Goal: Task Accomplishment & Management: Use online tool/utility

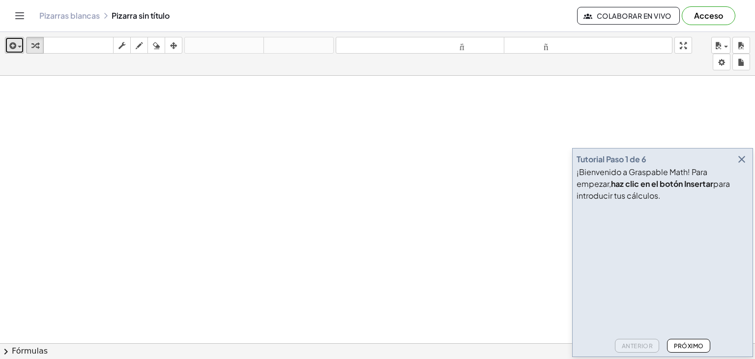
click at [10, 47] on icon "button" at bounding box center [11, 46] width 9 height 12
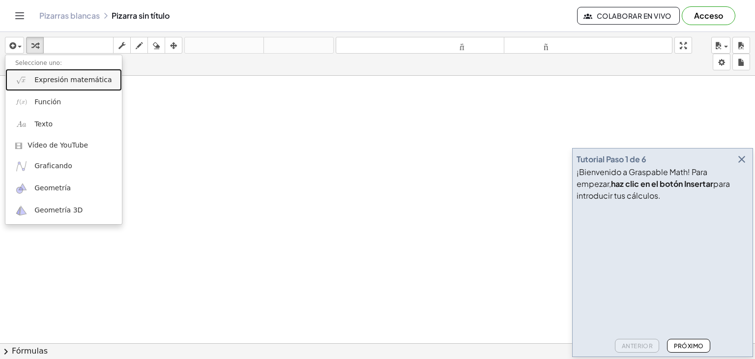
click at [82, 83] on font "Expresión matemática" at bounding box center [72, 80] width 77 height 8
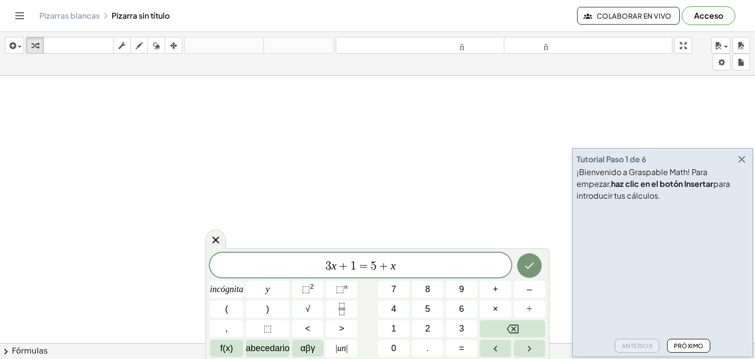
drag, startPoint x: 242, startPoint y: 248, endPoint x: 234, endPoint y: 234, distance: 16.3
click at [234, 234] on body "Actividades matemáticas fáciles de comprender Empezar Banco de actividades Trab…" at bounding box center [377, 179] width 755 height 359
drag, startPoint x: 254, startPoint y: 250, endPoint x: 252, endPoint y: 238, distance: 11.9
click at [252, 238] on body "Actividades matemáticas fáciles de comprender Empezar Banco de actividades Trab…" at bounding box center [377, 179] width 755 height 359
click at [419, 259] on span "3 x + 1 = 5 + x" at bounding box center [360, 266] width 301 height 14
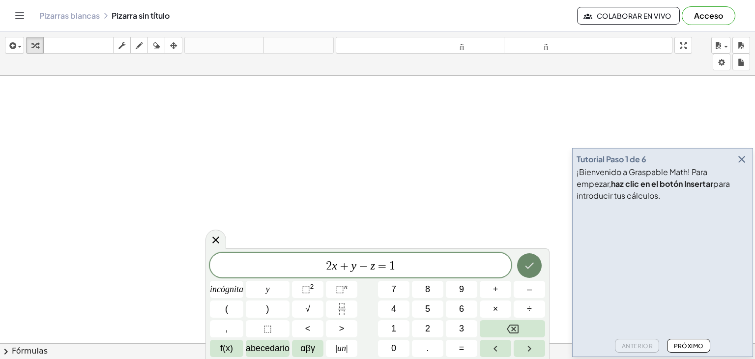
click at [530, 258] on button "Hecho" at bounding box center [529, 265] width 25 height 25
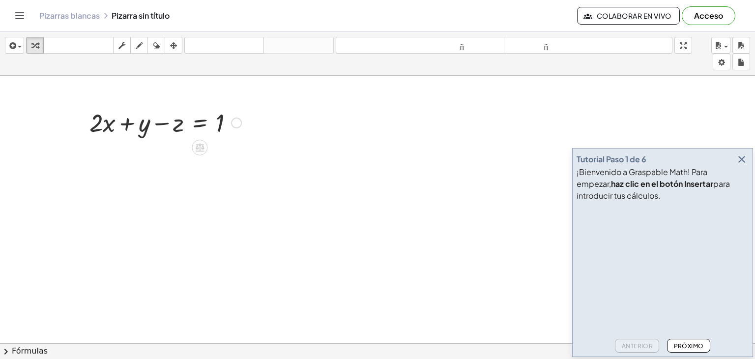
click at [203, 124] on div at bounding box center [166, 121] width 162 height 33
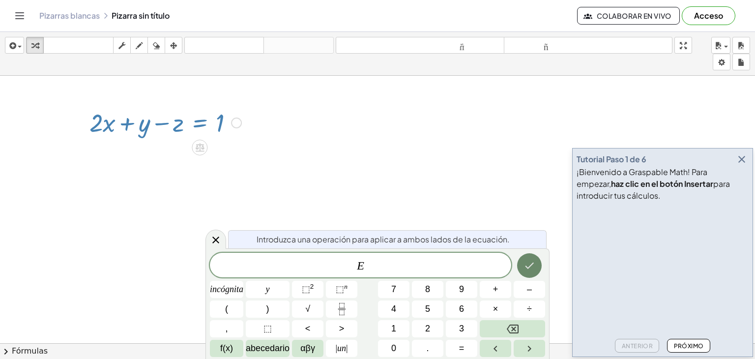
click at [531, 260] on icon "Hecho" at bounding box center [530, 266] width 12 height 12
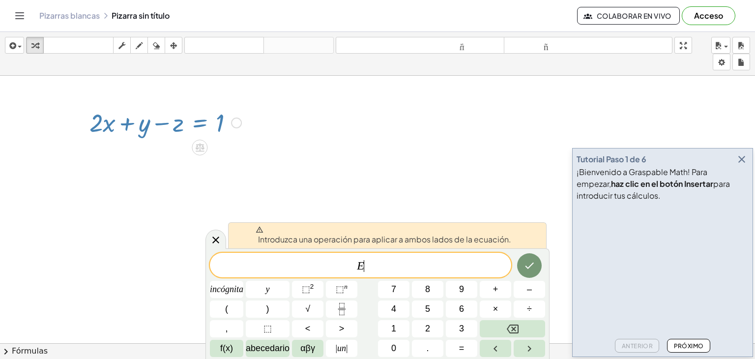
click at [387, 262] on span "E ​" at bounding box center [360, 266] width 301 height 14
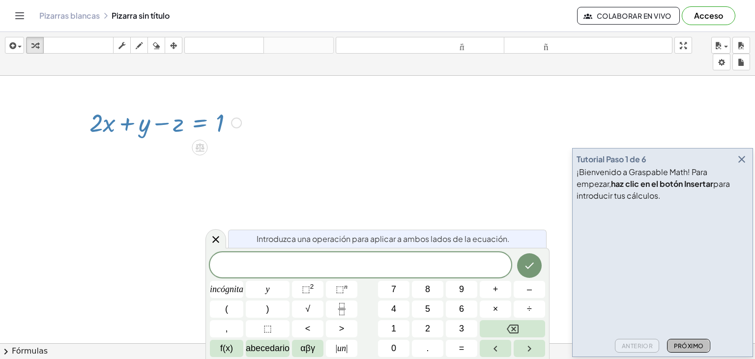
click at [684, 350] on button "Próximo" at bounding box center [688, 346] width 43 height 14
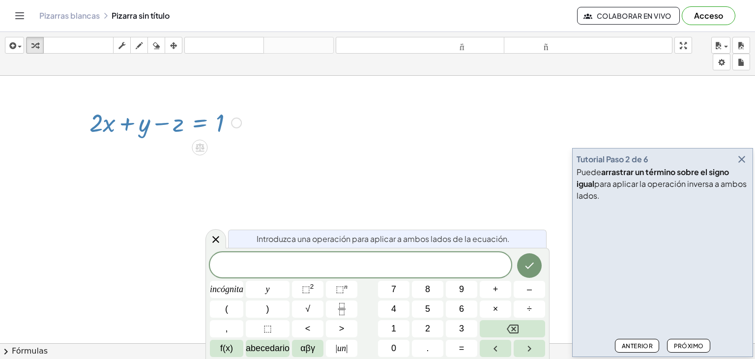
drag, startPoint x: 173, startPoint y: 127, endPoint x: 180, endPoint y: 131, distance: 8.4
click at [182, 132] on div at bounding box center [166, 121] width 162 height 33
drag, startPoint x: 172, startPoint y: 125, endPoint x: 178, endPoint y: 126, distance: 6.0
click at [178, 126] on div at bounding box center [166, 121] width 162 height 33
drag, startPoint x: 198, startPoint y: 146, endPoint x: 248, endPoint y: 134, distance: 51.6
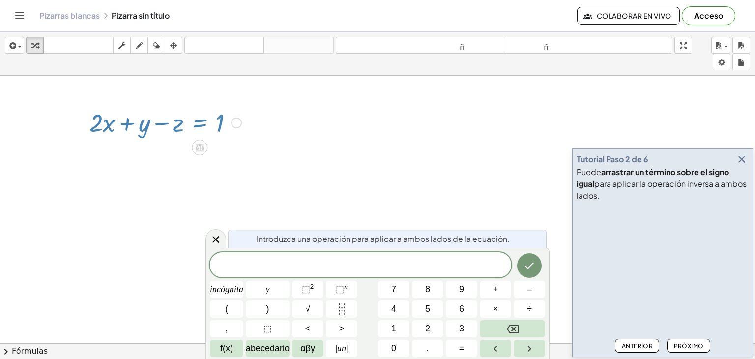
click at [248, 134] on div "+ · 2 · x + y − z = 1" at bounding box center [162, 122] width 174 height 38
drag, startPoint x: 164, startPoint y: 123, endPoint x: 262, endPoint y: 116, distance: 97.6
click at [183, 124] on div at bounding box center [166, 121] width 162 height 33
click at [527, 259] on button "Hecho" at bounding box center [529, 265] width 25 height 25
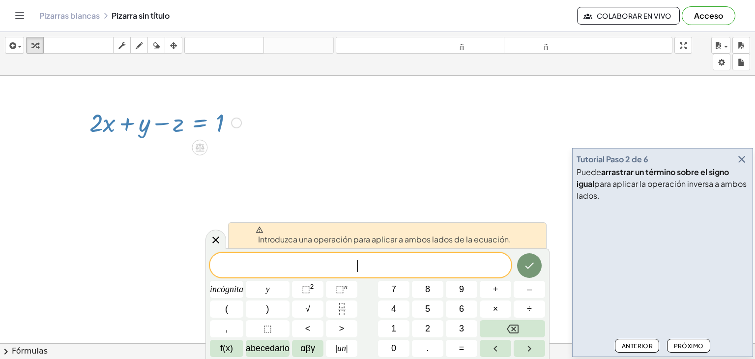
drag, startPoint x: 100, startPoint y: 128, endPoint x: 122, endPoint y: 123, distance: 22.3
click at [127, 123] on div at bounding box center [166, 121] width 162 height 33
drag, startPoint x: 106, startPoint y: 122, endPoint x: 234, endPoint y: 122, distance: 128.3
click at [191, 119] on div at bounding box center [166, 121] width 162 height 33
drag, startPoint x: 224, startPoint y: 127, endPoint x: 203, endPoint y: 131, distance: 21.4
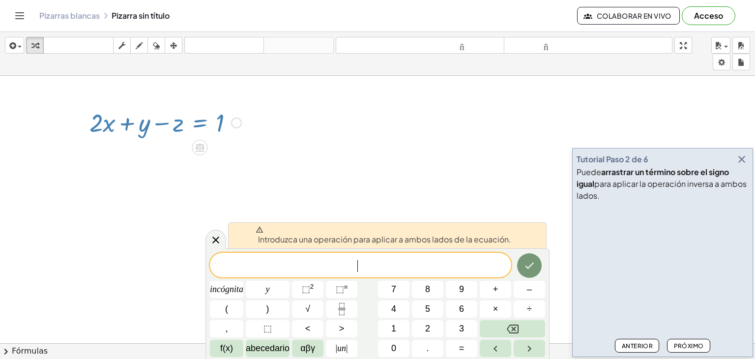
click at [203, 130] on div at bounding box center [166, 121] width 162 height 33
click at [236, 125] on div at bounding box center [236, 123] width 11 height 11
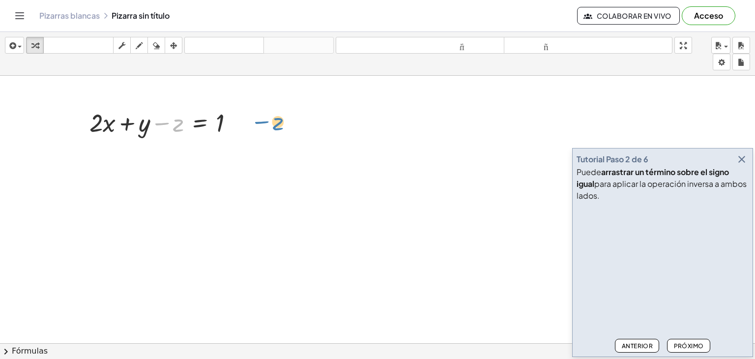
drag, startPoint x: 171, startPoint y: 124, endPoint x: 278, endPoint y: 128, distance: 107.3
drag, startPoint x: 175, startPoint y: 123, endPoint x: 248, endPoint y: 122, distance: 73.3
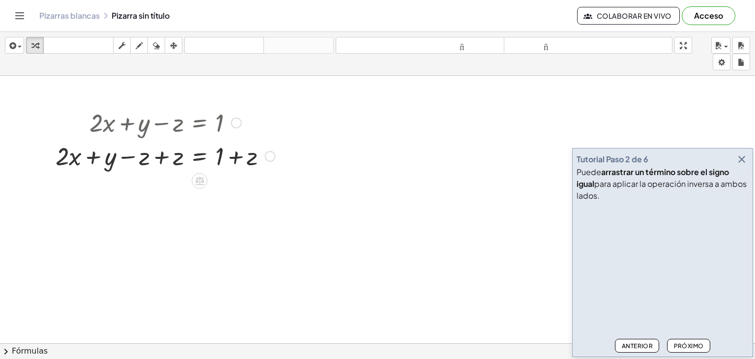
click at [144, 161] on div at bounding box center [165, 155] width 229 height 33
click at [685, 342] on font "Próximo" at bounding box center [689, 345] width 30 height 7
click at [159, 159] on div at bounding box center [165, 155] width 229 height 33
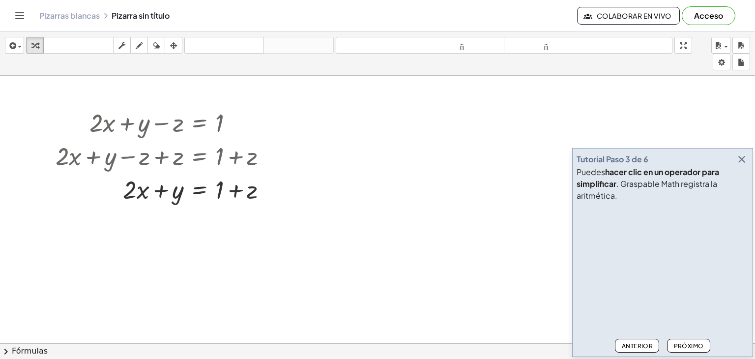
click at [690, 342] on font "Próximo" at bounding box center [689, 345] width 30 height 7
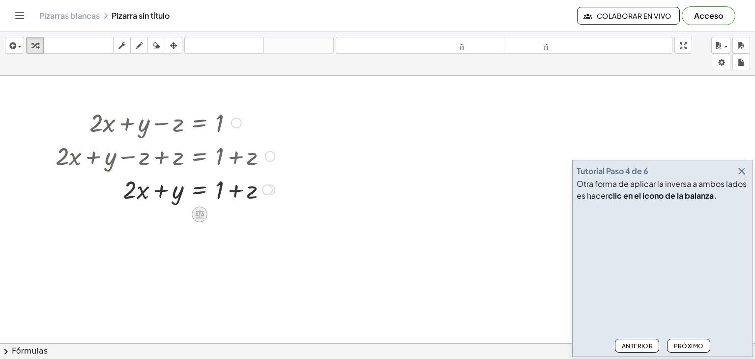
click at [198, 217] on icon at bounding box center [199, 214] width 9 height 8
click at [182, 211] on font "−" at bounding box center [180, 214] width 6 height 11
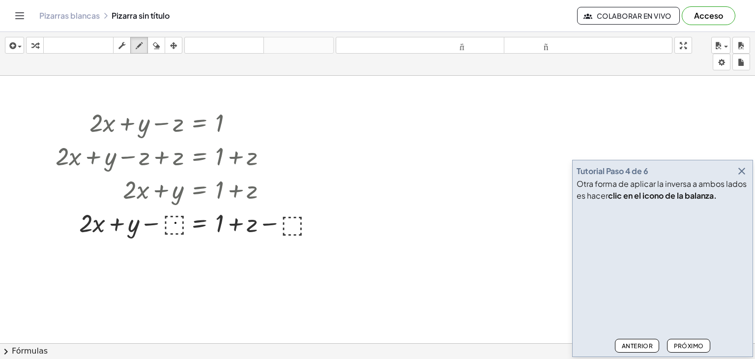
drag, startPoint x: 166, startPoint y: 219, endPoint x: 176, endPoint y: 235, distance: 18.1
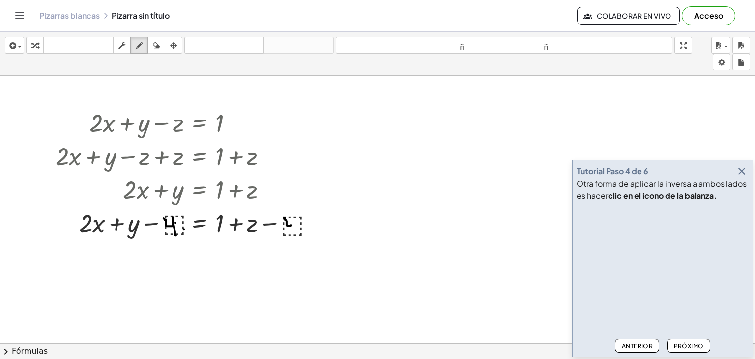
drag, startPoint x: 285, startPoint y: 217, endPoint x: 293, endPoint y: 222, distance: 9.7
drag, startPoint x: 293, startPoint y: 215, endPoint x: 295, endPoint y: 230, distance: 15.0
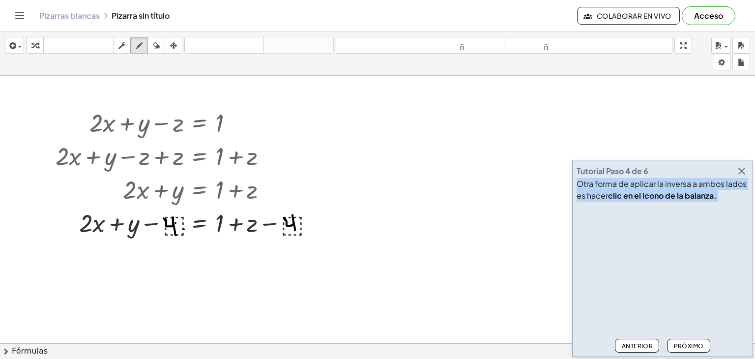
drag, startPoint x: 688, startPoint y: 178, endPoint x: 611, endPoint y: 150, distance: 82.4
click at [611, 150] on main "Tutorial Paso 4 de 6 Otra forma de aplicar la inversa a ambos lados es hacer cl…" at bounding box center [377, 179] width 755 height 359
click at [158, 46] on icon "button" at bounding box center [156, 46] width 7 height 12
drag, startPoint x: 171, startPoint y: 218, endPoint x: 168, endPoint y: 226, distance: 8.2
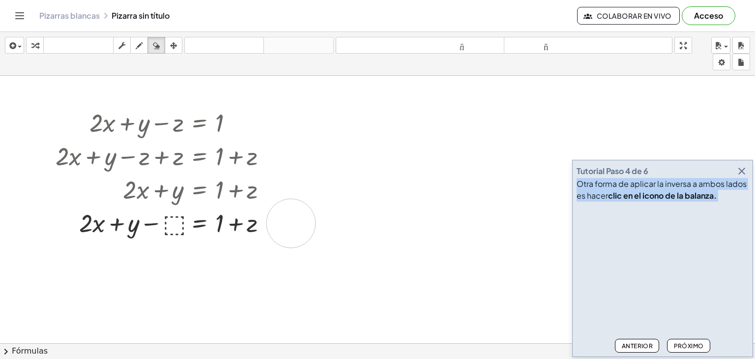
drag, startPoint x: 291, startPoint y: 223, endPoint x: 299, endPoint y: 221, distance: 8.1
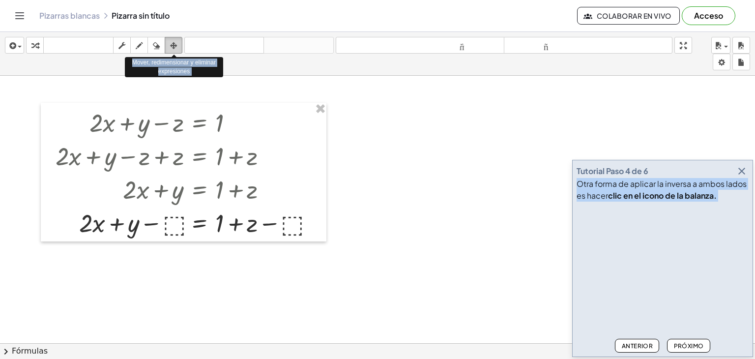
click at [179, 49] on div "button" at bounding box center [173, 45] width 13 height 12
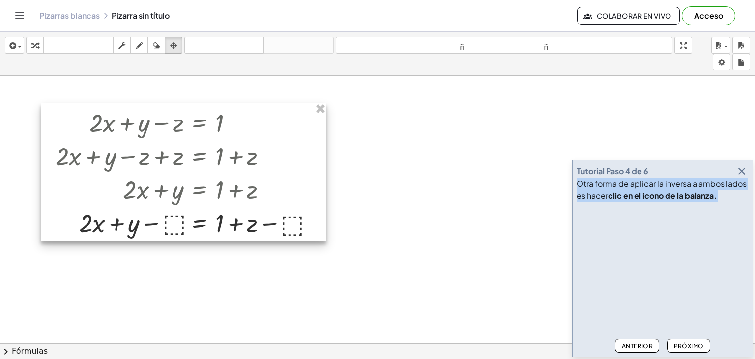
click at [178, 223] on div at bounding box center [184, 172] width 286 height 139
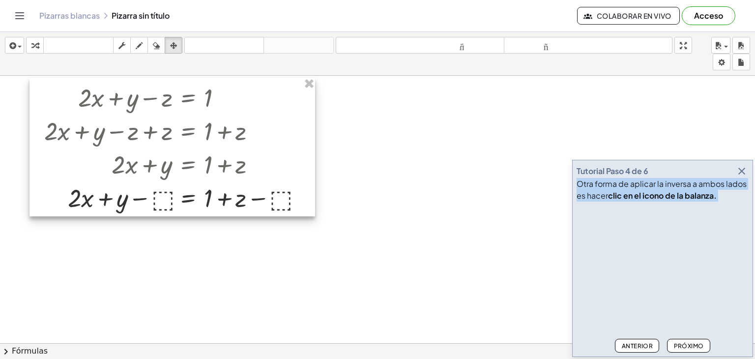
drag, startPoint x: 178, startPoint y: 223, endPoint x: 167, endPoint y: 198, distance: 27.5
click at [167, 198] on div at bounding box center [173, 147] width 286 height 139
copy main "Otra forma de aplicar la inversa a ambos lados es hacer clic en el icono de la …"
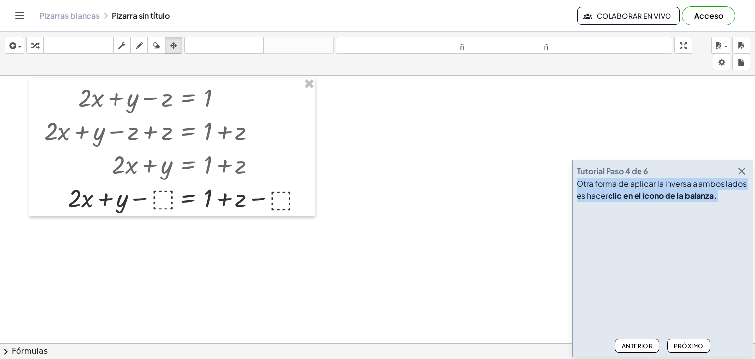
drag, startPoint x: 435, startPoint y: 150, endPoint x: 399, endPoint y: 161, distance: 37.6
drag, startPoint x: 399, startPoint y: 161, endPoint x: 411, endPoint y: 151, distance: 15.7
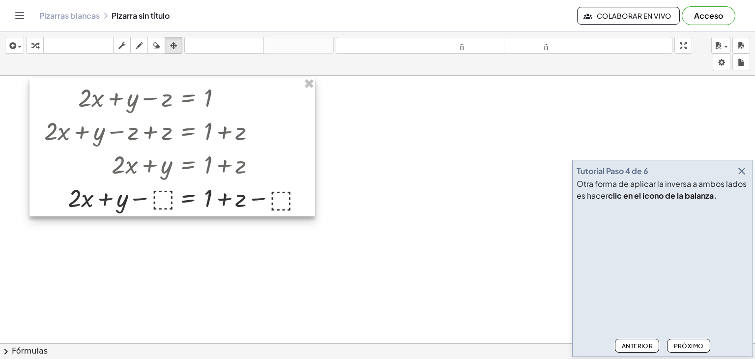
click at [253, 157] on div at bounding box center [173, 147] width 286 height 139
drag, startPoint x: 252, startPoint y: 153, endPoint x: 356, endPoint y: 102, distance: 116.1
click at [270, 147] on div at bounding box center [173, 147] width 286 height 139
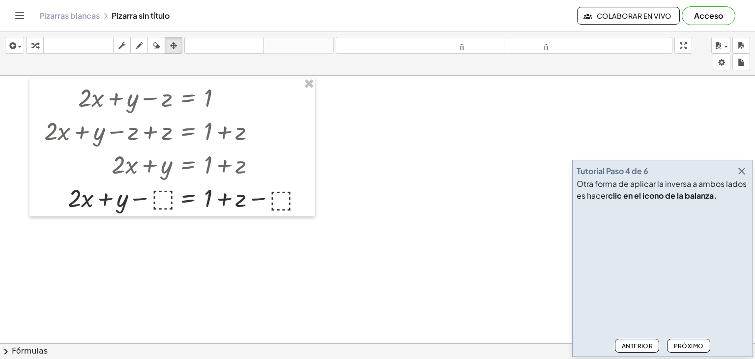
click at [686, 349] on font "Próximo" at bounding box center [689, 345] width 30 height 7
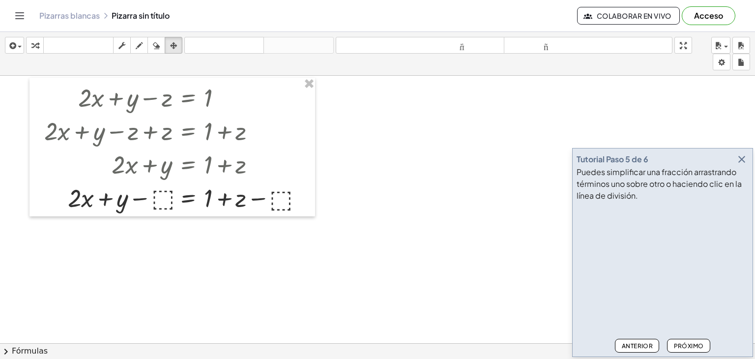
click at [684, 347] on button "Próximo" at bounding box center [688, 346] width 43 height 14
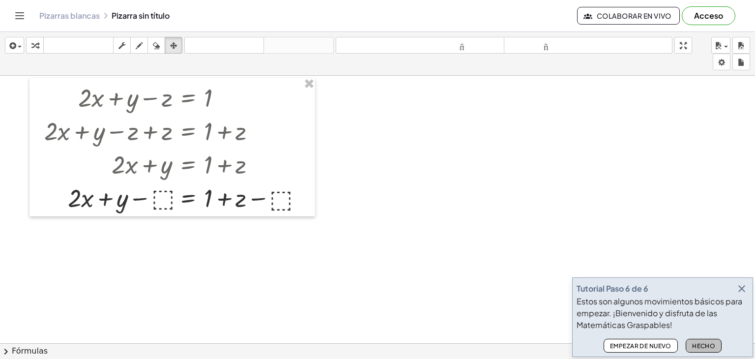
click at [691, 345] on button "Hecho" at bounding box center [704, 346] width 36 height 14
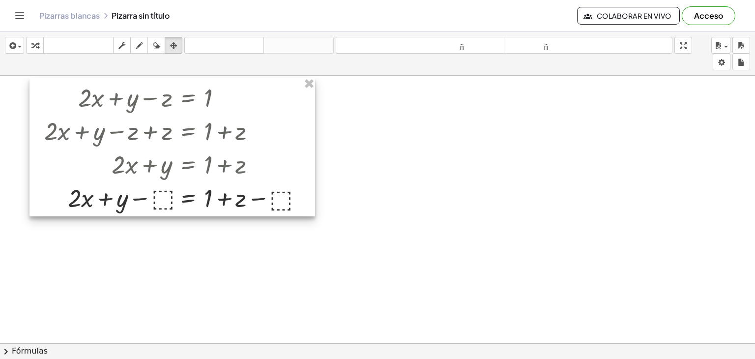
click at [161, 202] on div at bounding box center [173, 147] width 286 height 139
click at [165, 201] on div at bounding box center [173, 147] width 286 height 139
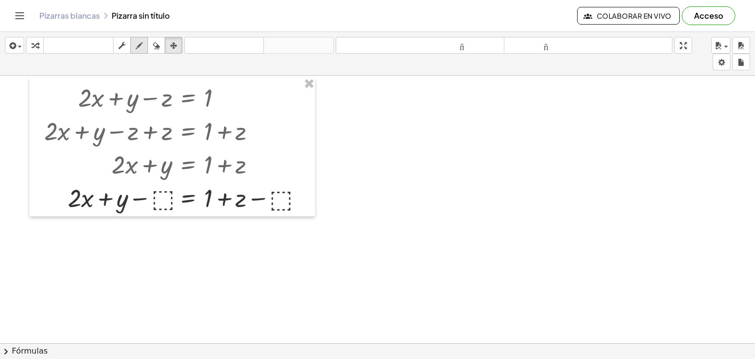
click at [140, 48] on icon "button" at bounding box center [139, 46] width 7 height 12
click at [39, 345] on button "chevron_right Fórmulas" at bounding box center [377, 351] width 755 height 16
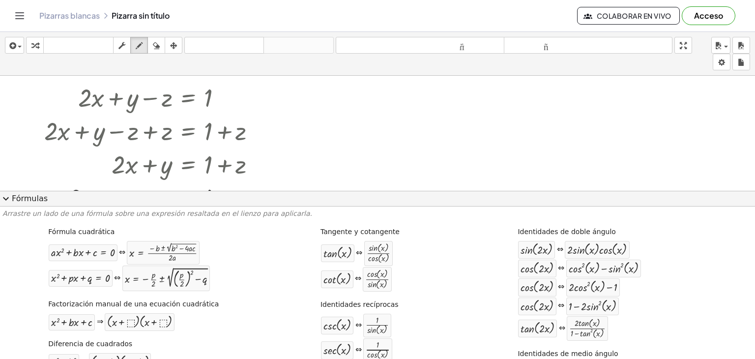
click at [16, 196] on font "Fórmulas" at bounding box center [30, 198] width 36 height 9
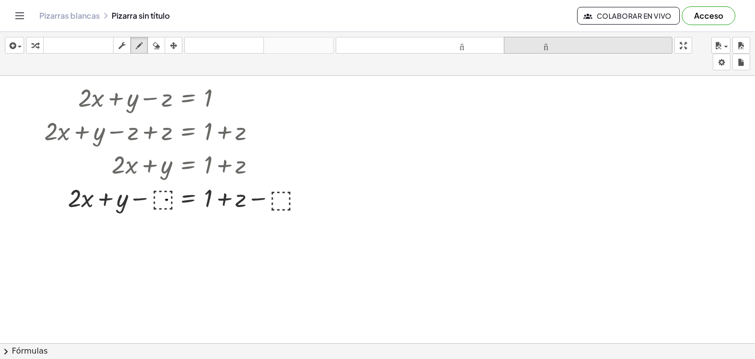
click at [545, 44] on font "tamaño_del_formato" at bounding box center [588, 45] width 164 height 9
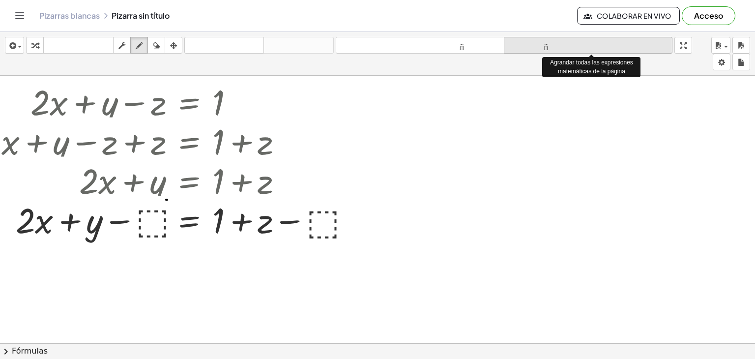
click at [545, 44] on font "tamaño_del_formato" at bounding box center [588, 45] width 164 height 9
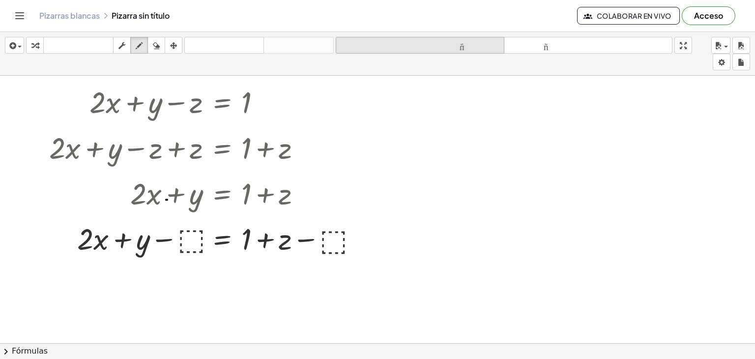
click at [486, 41] on font "tamaño_del_formato" at bounding box center [420, 45] width 164 height 9
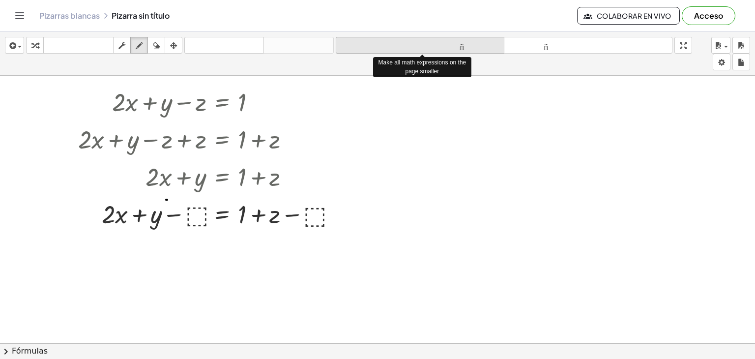
click at [486, 41] on font "tamaño_del_formato" at bounding box center [420, 45] width 164 height 9
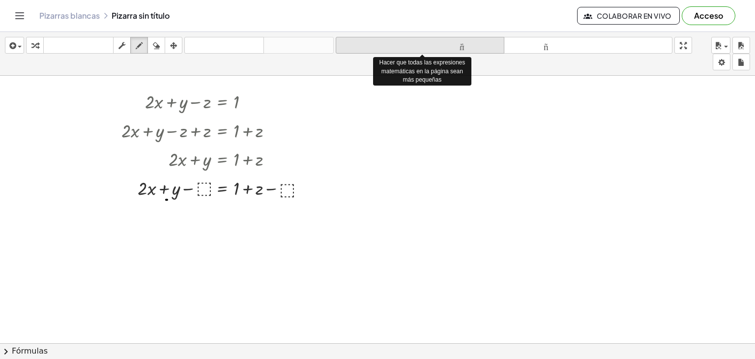
click at [486, 41] on font "tamaño_del_formato" at bounding box center [420, 45] width 164 height 9
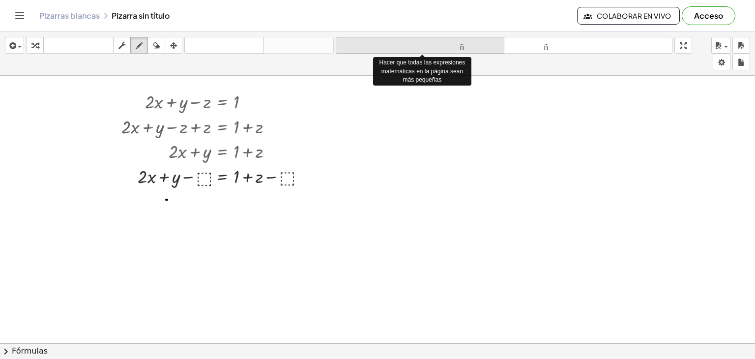
click at [486, 41] on font "tamaño_del_formato" at bounding box center [420, 45] width 164 height 9
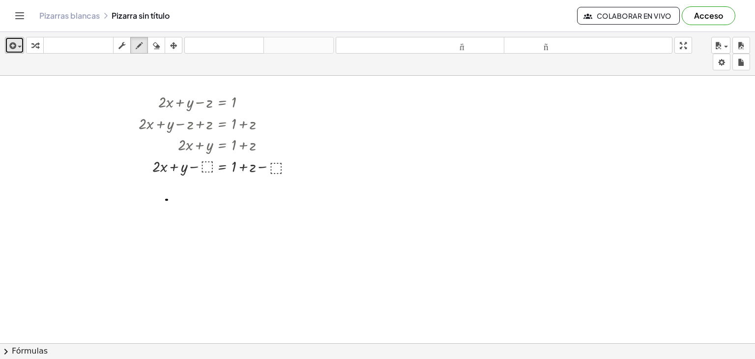
click at [12, 48] on icon "button" at bounding box center [11, 46] width 9 height 12
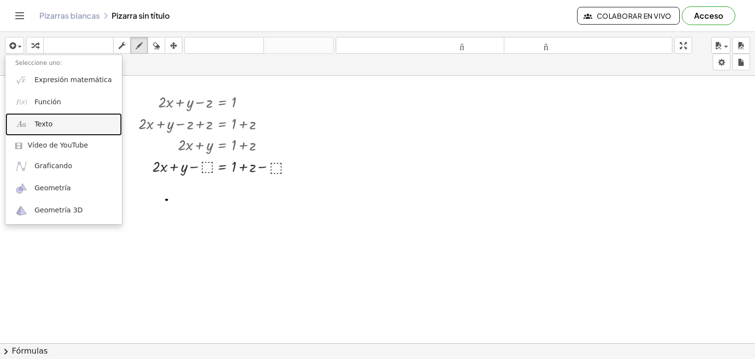
click at [101, 119] on link "Texto" at bounding box center [63, 124] width 117 height 22
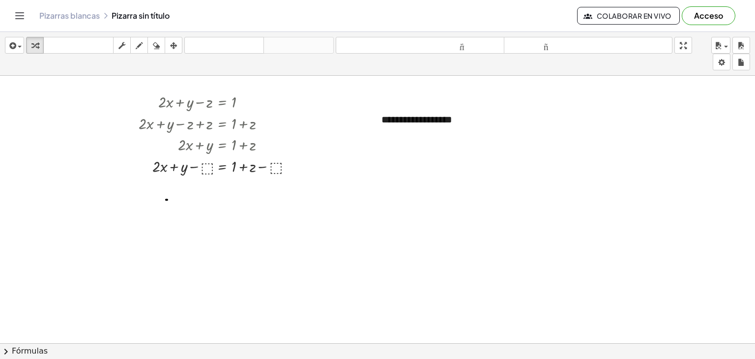
click at [21, 13] on icon "Cambiar navegación" at bounding box center [20, 16] width 8 height 6
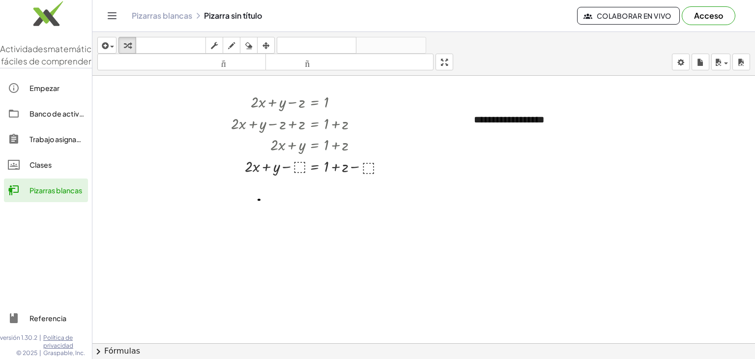
click at [116, 14] on icon "Cambiar navegación" at bounding box center [112, 16] width 12 height 12
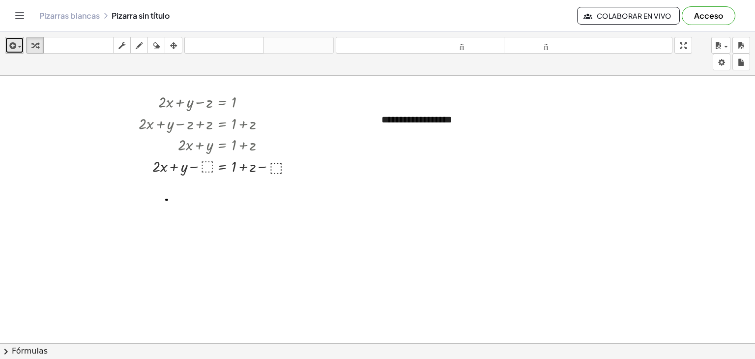
click at [14, 44] on icon "button" at bounding box center [11, 46] width 9 height 12
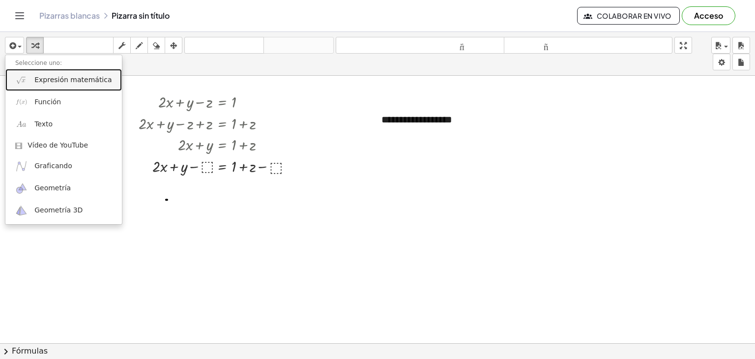
click at [89, 84] on font "Expresión matemática" at bounding box center [72, 80] width 77 height 8
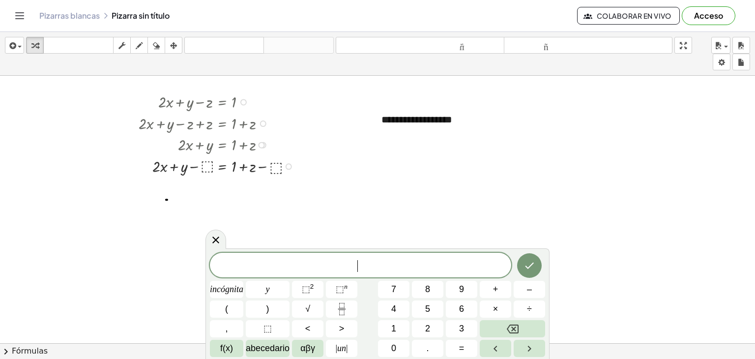
click at [205, 166] on div at bounding box center [219, 166] width 170 height 22
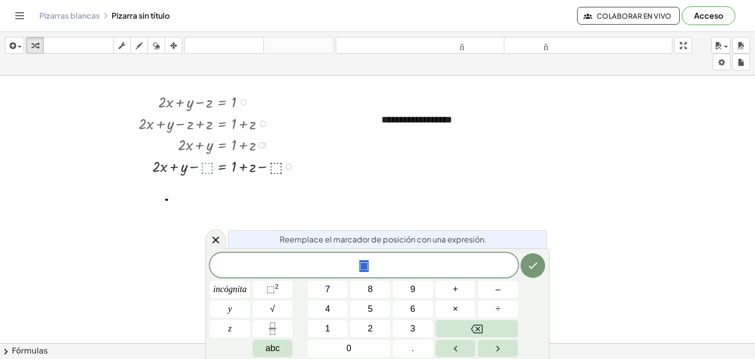
click at [334, 264] on span "⬚" at bounding box center [364, 266] width 308 height 14
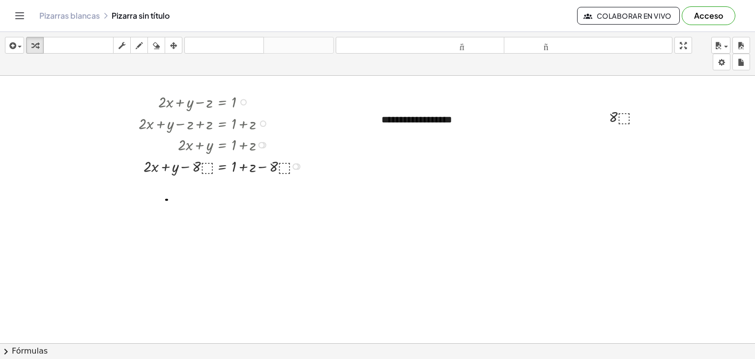
click at [252, 169] on div at bounding box center [223, 166] width 178 height 22
click at [260, 168] on div at bounding box center [223, 166] width 178 height 22
click at [265, 166] on div at bounding box center [223, 166] width 178 height 22
click at [207, 163] on div at bounding box center [223, 166] width 178 height 22
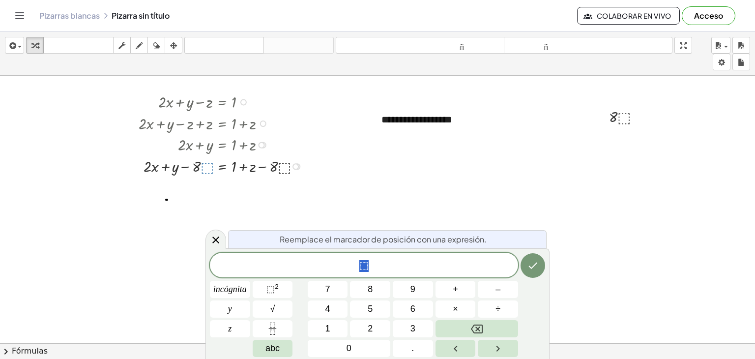
click at [369, 262] on span "⬚" at bounding box center [364, 266] width 308 height 14
click at [365, 265] on span "⬚" at bounding box center [363, 266] width 9 height 12
click at [539, 264] on icon "Hecho" at bounding box center [533, 266] width 12 height 12
click at [529, 267] on icon "Hecho" at bounding box center [533, 266] width 12 height 12
click at [278, 163] on div at bounding box center [223, 166] width 178 height 22
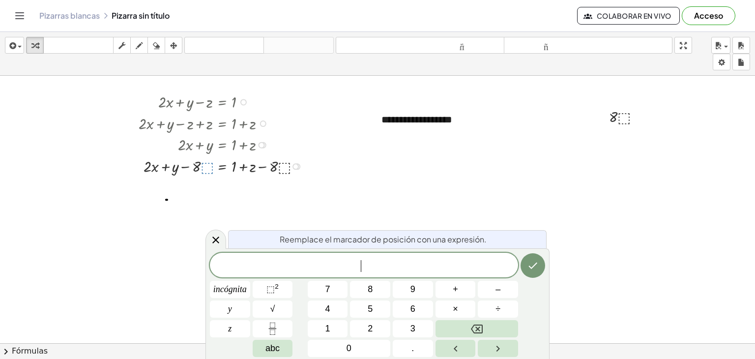
click at [283, 167] on div at bounding box center [223, 166] width 178 height 22
click at [205, 165] on div at bounding box center [223, 166] width 178 height 22
click at [328, 326] on span "1" at bounding box center [328, 328] width 5 height 13
click at [526, 261] on button "Hecho" at bounding box center [533, 265] width 25 height 25
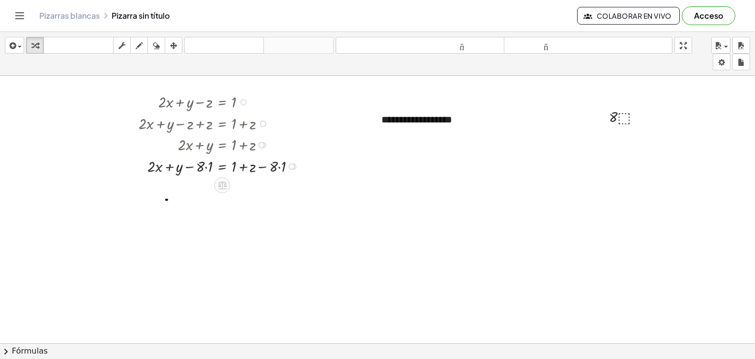
click at [275, 168] on div at bounding box center [221, 166] width 175 height 22
click at [280, 164] on div at bounding box center [221, 166] width 175 height 22
click at [209, 186] on div at bounding box center [221, 187] width 175 height 22
click at [252, 189] on div at bounding box center [221, 187] width 175 height 22
click at [242, 187] on div at bounding box center [221, 187] width 175 height 22
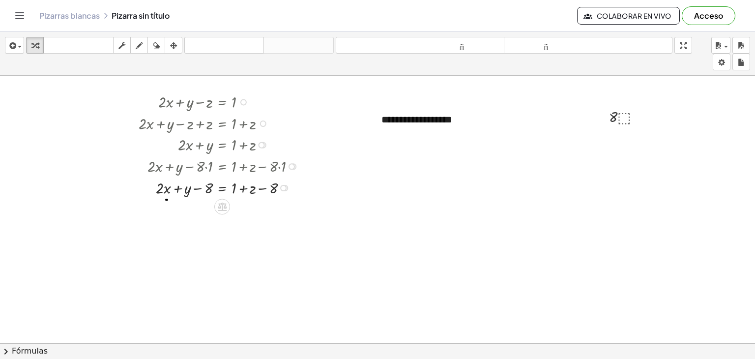
click at [262, 188] on div at bounding box center [221, 187] width 175 height 22
click at [253, 189] on div at bounding box center [221, 187] width 175 height 22
click at [242, 190] on div at bounding box center [221, 187] width 175 height 22
drag, startPoint x: 235, startPoint y: 189, endPoint x: 275, endPoint y: 189, distance: 40.3
drag, startPoint x: 208, startPoint y: 210, endPoint x: 282, endPoint y: 210, distance: 73.8
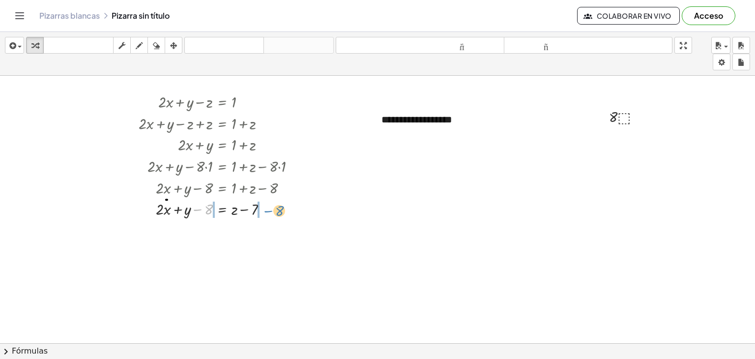
click at [282, 210] on div at bounding box center [221, 209] width 175 height 22
click at [199, 231] on div at bounding box center [218, 230] width 179 height 22
click at [222, 102] on div "+ · 2 · x + y − z = 1 + · 2 · x + y − z + z = + 1 + z + · 2 · x + y + 0 = + 1 +…" at bounding box center [222, 102] width 0 height 0
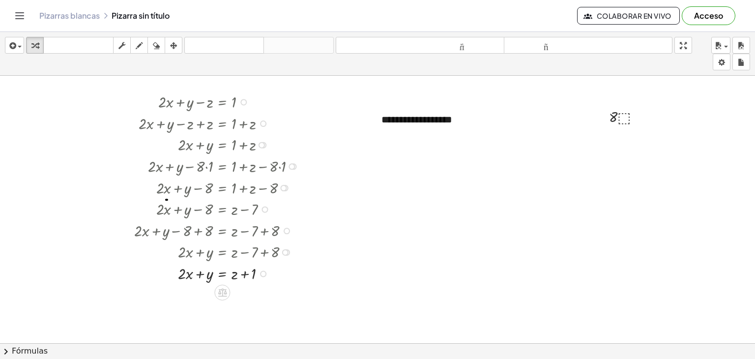
drag, startPoint x: 283, startPoint y: 249, endPoint x: 264, endPoint y: 252, distance: 19.5
click at [264, 252] on div at bounding box center [230, 251] width 203 height 22
click at [284, 250] on div at bounding box center [285, 252] width 6 height 6
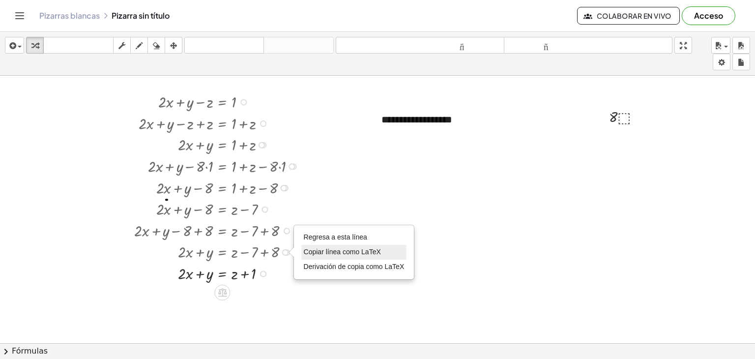
click at [320, 249] on font "Copiar línea como LaTeX" at bounding box center [342, 252] width 77 height 8
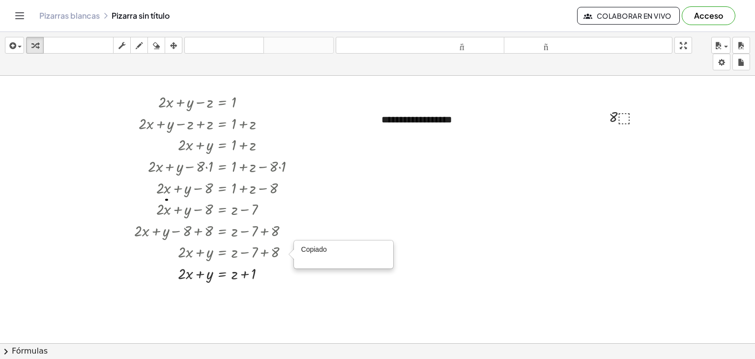
drag, startPoint x: 414, startPoint y: 205, endPoint x: 392, endPoint y: 211, distance: 22.1
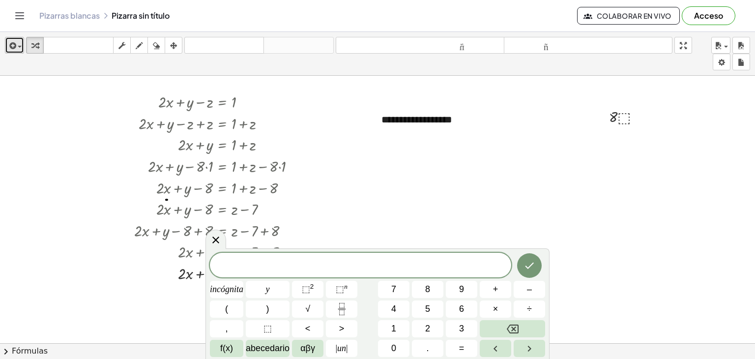
click at [13, 48] on icon "button" at bounding box center [11, 46] width 9 height 12
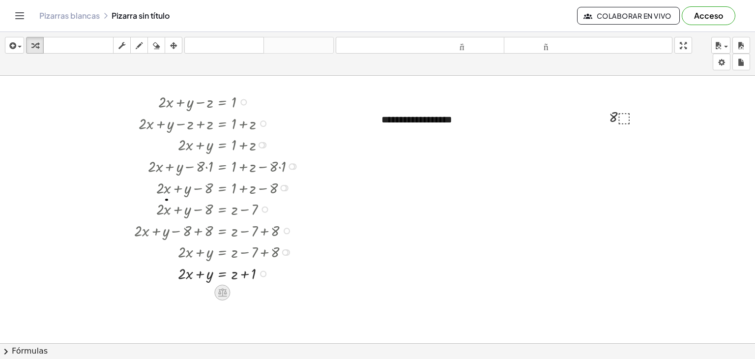
click at [224, 291] on icon at bounding box center [222, 293] width 9 height 8
click at [258, 292] on icon at bounding box center [261, 292] width 9 height 9
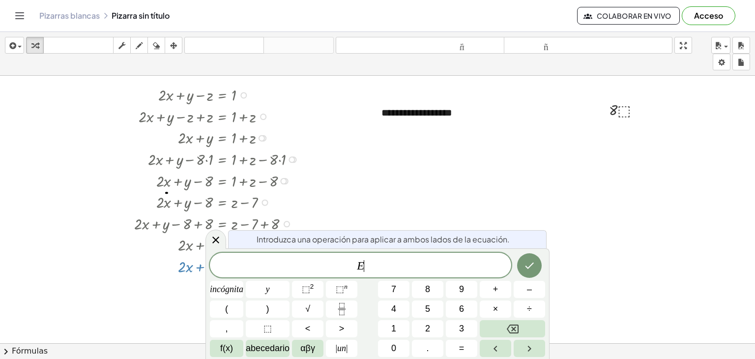
scroll to position [7, 0]
click at [214, 238] on icon at bounding box center [215, 240] width 7 height 7
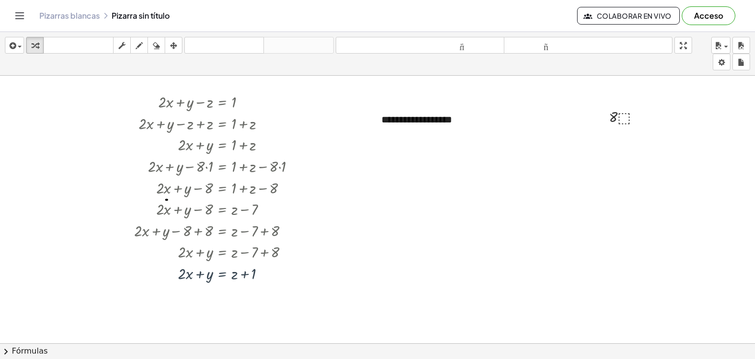
scroll to position [0, 0]
click at [722, 64] on body "Actividades matemáticas fáciles de comprender Empezar Banco de actividades Trab…" at bounding box center [377, 179] width 755 height 359
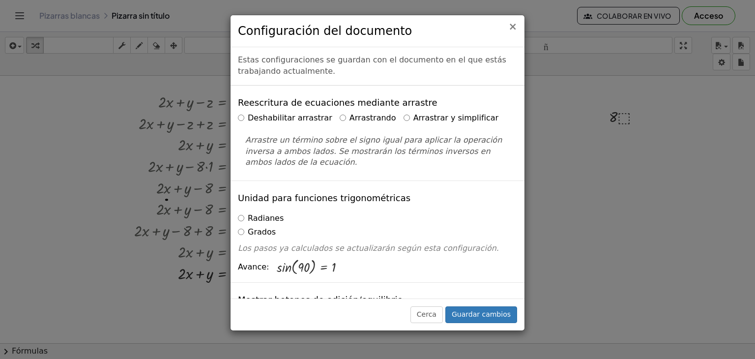
click at [511, 27] on font "×" at bounding box center [512, 27] width 9 height 12
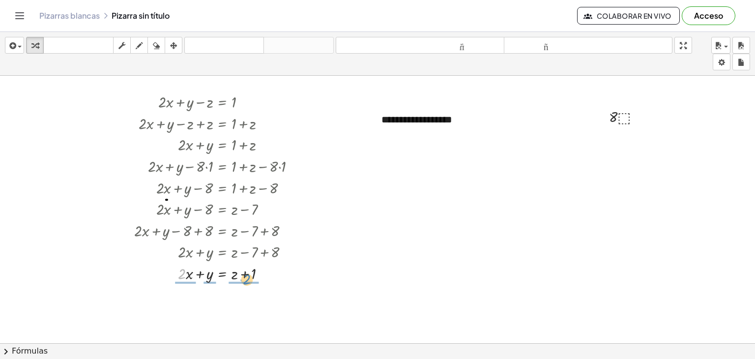
drag, startPoint x: 183, startPoint y: 278, endPoint x: 246, endPoint y: 286, distance: 63.4
click at [713, 47] on button "ahorrar" at bounding box center [721, 45] width 19 height 17
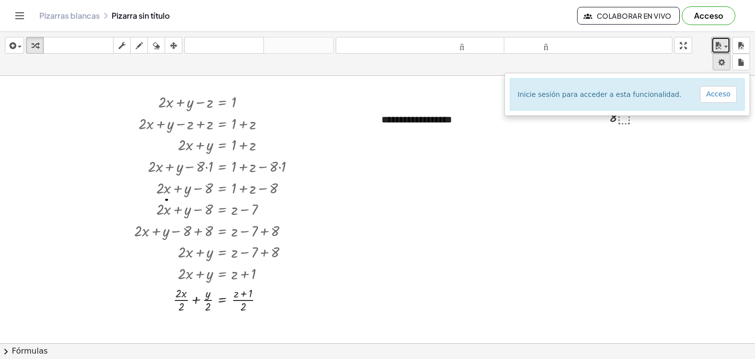
click at [724, 66] on body "Actividades matemáticas fáciles de comprender Empezar Banco de actividades Trab…" at bounding box center [377, 179] width 755 height 359
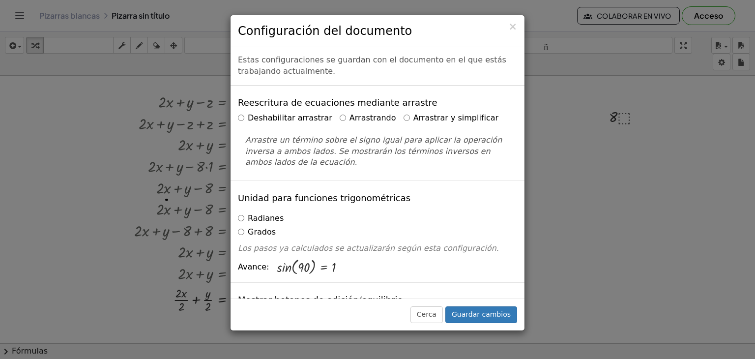
click at [414, 119] on font "Arrastrar y simplificar" at bounding box center [457, 117] width 86 height 9
click at [493, 314] on font "Guardar cambios" at bounding box center [481, 314] width 59 height 8
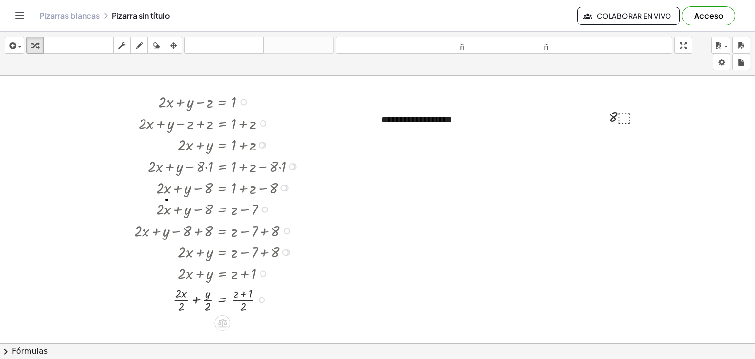
click at [196, 299] on div at bounding box center [218, 299] width 179 height 30
drag, startPoint x: 199, startPoint y: 306, endPoint x: 236, endPoint y: 298, distance: 38.1
click at [236, 298] on div at bounding box center [218, 299] width 179 height 30
click at [250, 305] on div at bounding box center [218, 299] width 179 height 32
drag, startPoint x: 211, startPoint y: 330, endPoint x: 280, endPoint y: 329, distance: 68.4
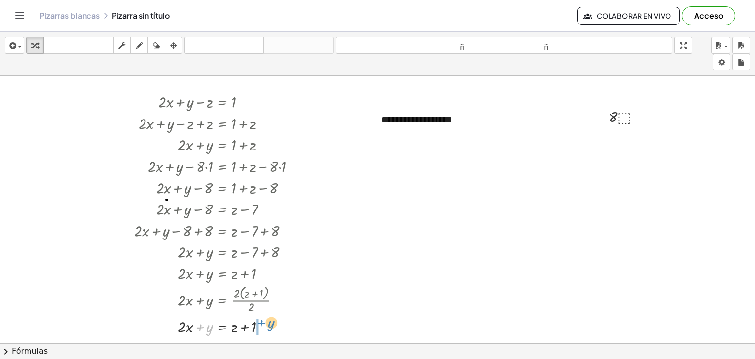
click at [279, 327] on div at bounding box center [218, 326] width 179 height 22
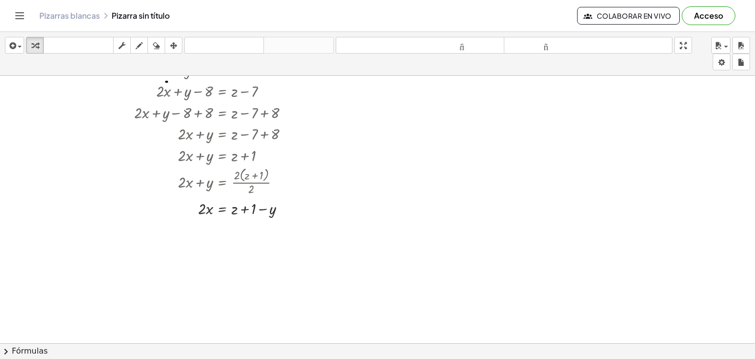
scroll to position [49, 0]
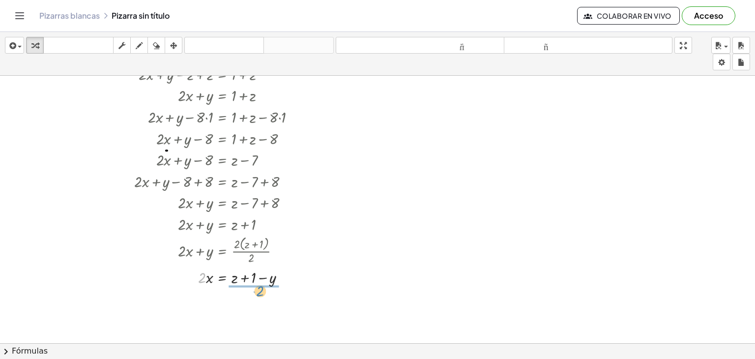
drag, startPoint x: 200, startPoint y: 277, endPoint x: 259, endPoint y: 291, distance: 60.0
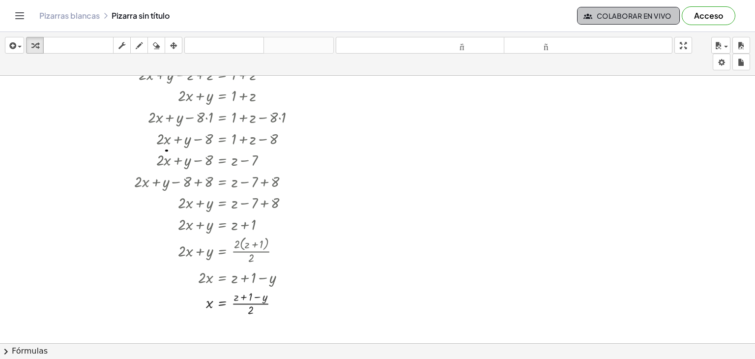
click at [647, 16] on font "Colaborar en vivo" at bounding box center [634, 15] width 75 height 9
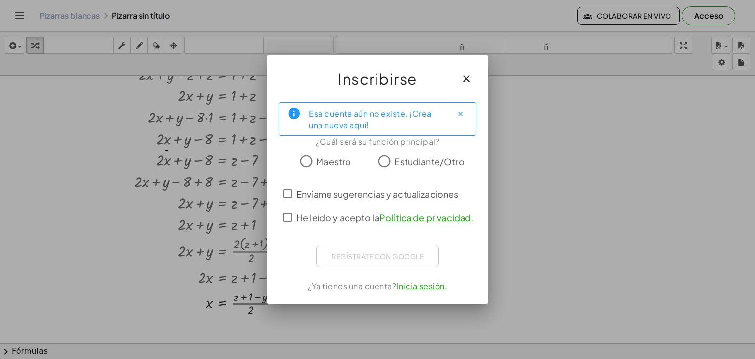
click at [330, 212] on font "He leído y acepto la" at bounding box center [338, 217] width 83 height 11
click at [339, 159] on font "Maestro" at bounding box center [333, 161] width 35 height 11
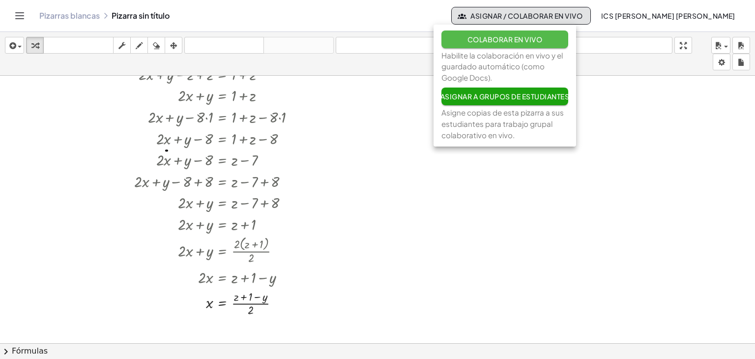
click at [536, 37] on font "Colaborar en vivo" at bounding box center [505, 39] width 75 height 9
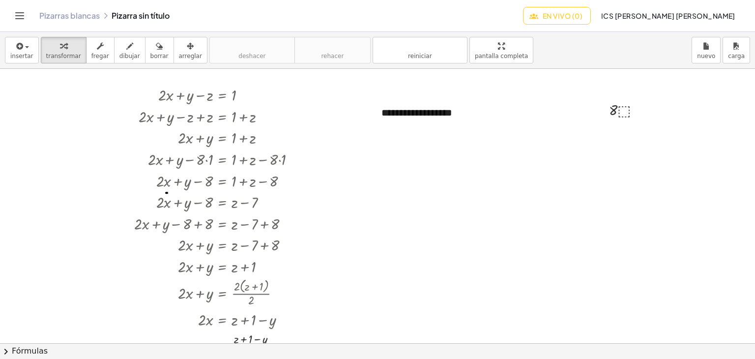
click at [543, 18] on font "En vivo (0)" at bounding box center [563, 15] width 40 height 9
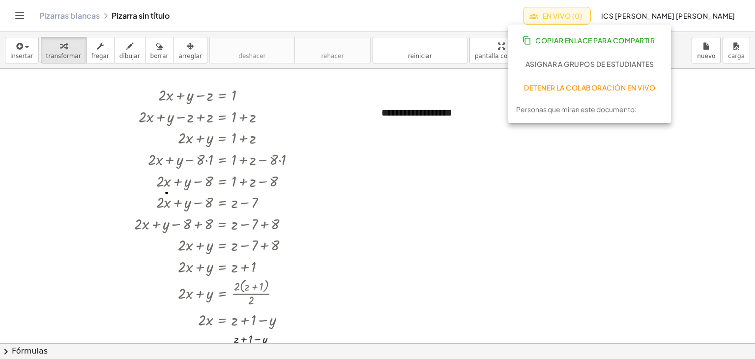
click at [607, 39] on font "Copiar enlace para compartir" at bounding box center [594, 40] width 119 height 9
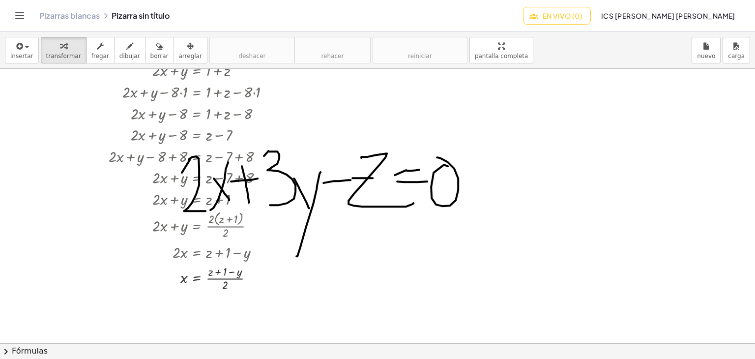
scroll to position [246, 0]
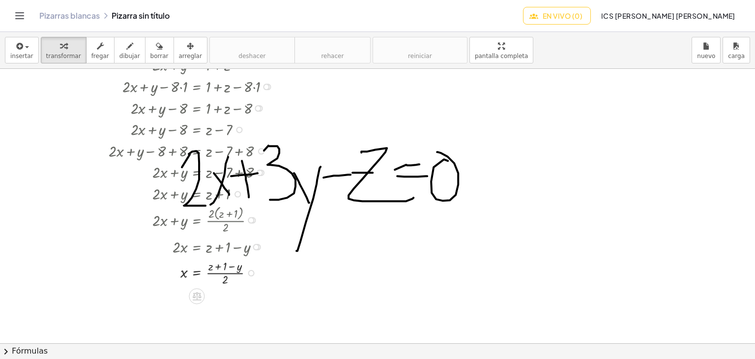
drag, startPoint x: 148, startPoint y: 92, endPoint x: 108, endPoint y: 133, distance: 56.7
click at [108, 133] on div "+ · 2 · x + y − z = 1 + · 2 · x + y − z + z = + 1 + z + · 2 · x + y + 0 = + 1 +…" at bounding box center [185, 149] width 182 height 282
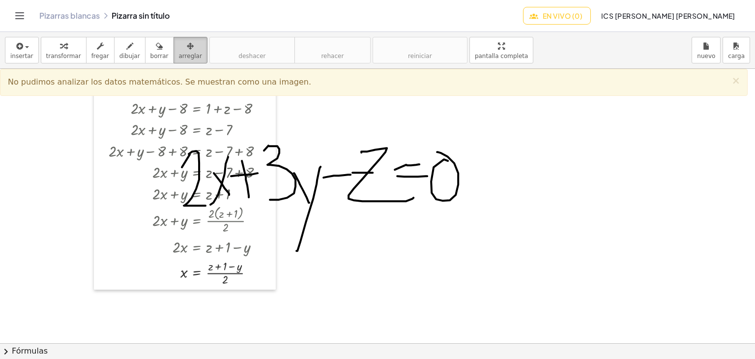
click at [179, 53] on font "arreglar" at bounding box center [190, 56] width 23 height 7
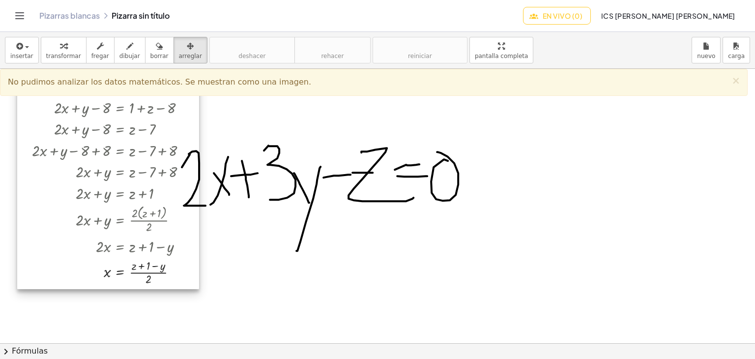
drag, startPoint x: 151, startPoint y: 168, endPoint x: 148, endPoint y: 134, distance: 33.6
click at [114, 113] on div at bounding box center [108, 149] width 182 height 282
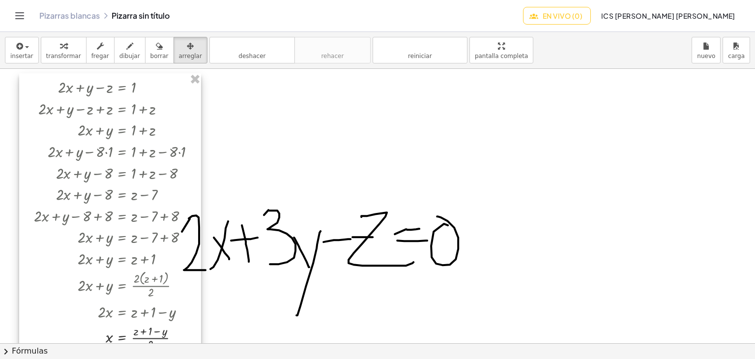
scroll to position [49, 0]
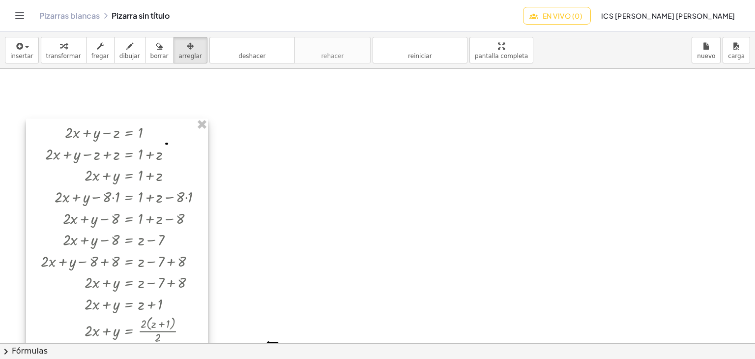
drag, startPoint x: 173, startPoint y: 271, endPoint x: 180, endPoint y: 184, distance: 87.3
click at [180, 184] on div at bounding box center [117, 260] width 182 height 282
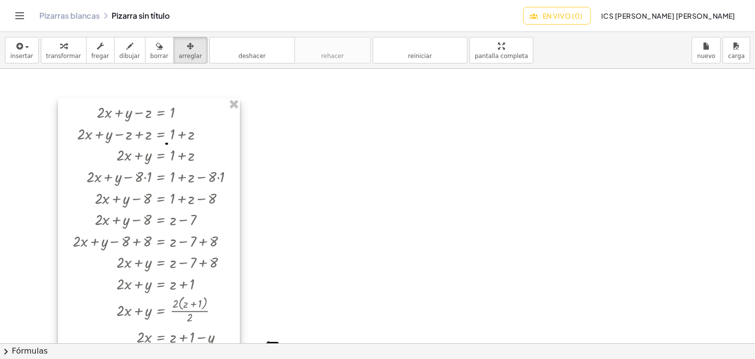
drag, startPoint x: 171, startPoint y: 215, endPoint x: 204, endPoint y: 169, distance: 56.8
click at [205, 174] on div at bounding box center [149, 239] width 182 height 282
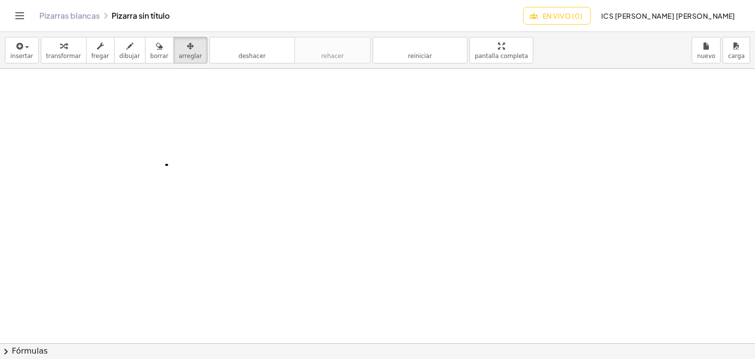
scroll to position [0, 0]
click at [167, 195] on div at bounding box center [377, 343] width 755 height 549
click at [265, 57] on button "deshacer deshacer" at bounding box center [252, 50] width 86 height 27
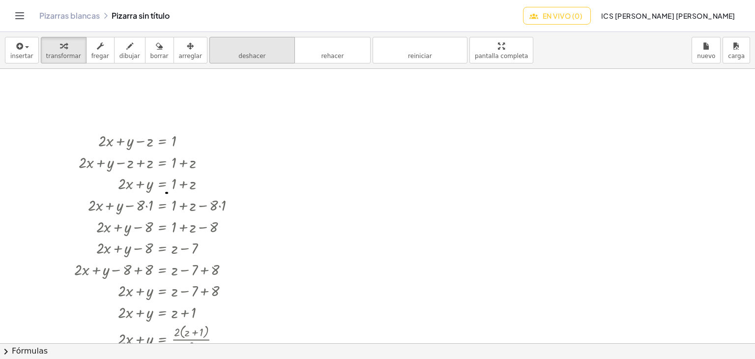
click at [265, 57] on button "deshacer deshacer" at bounding box center [252, 50] width 86 height 27
click at [246, 56] on button "deshacer deshacer" at bounding box center [252, 50] width 86 height 27
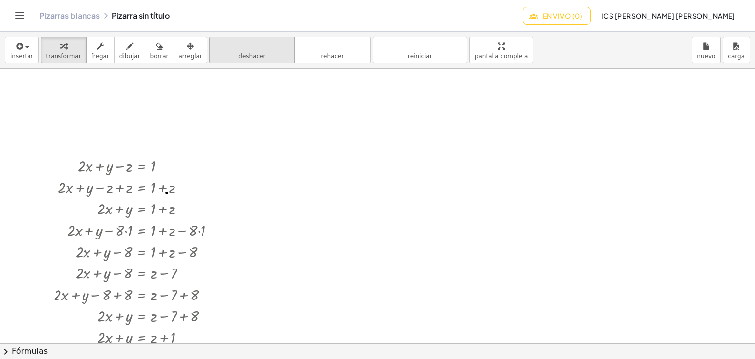
click at [246, 56] on button "deshacer deshacer" at bounding box center [252, 50] width 86 height 27
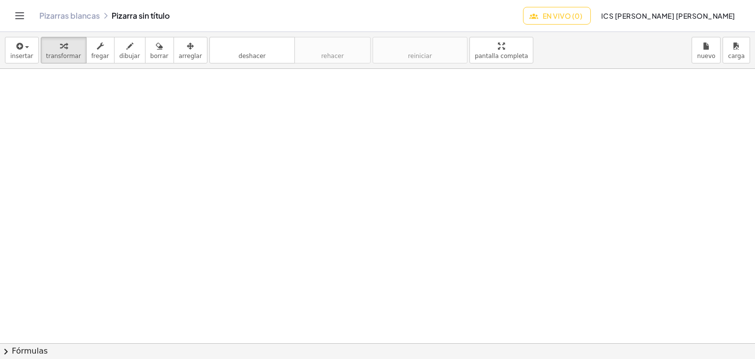
click at [546, 15] on font "En vivo (0)" at bounding box center [563, 15] width 40 height 9
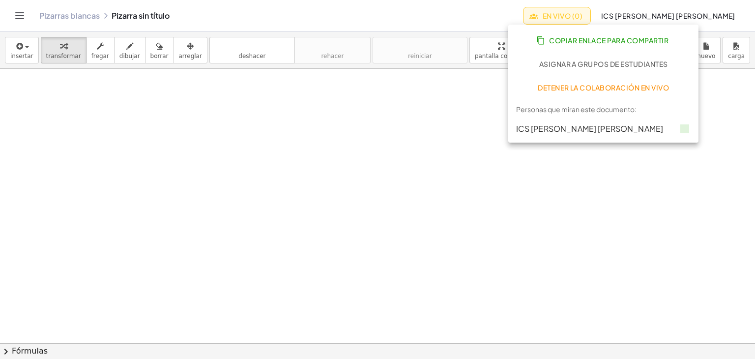
click at [457, 18] on div "Pizarras blancas Pizarra sin título" at bounding box center [281, 16] width 484 height 10
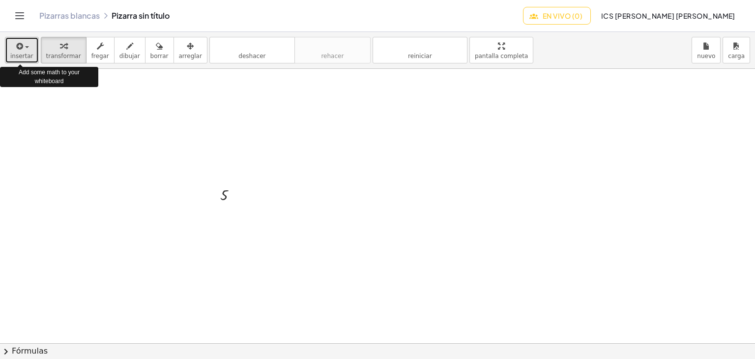
click at [26, 46] on div "button" at bounding box center [21, 46] width 23 height 12
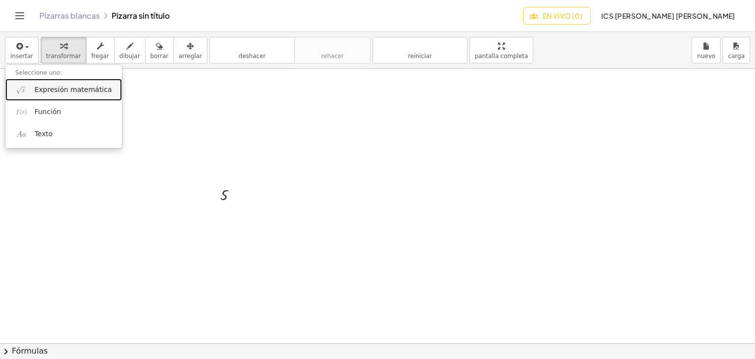
click at [64, 89] on font "Expresión matemática" at bounding box center [72, 90] width 77 height 8
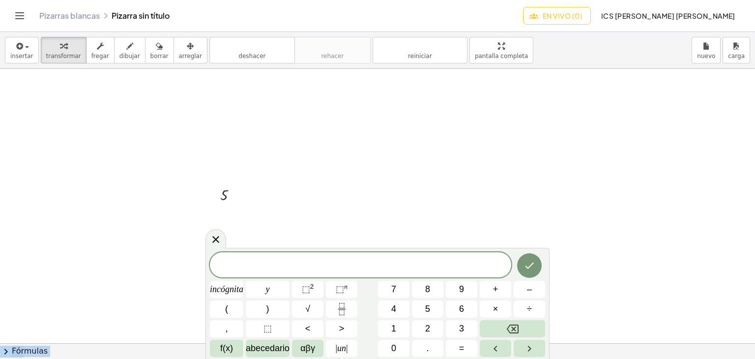
drag, startPoint x: 306, startPoint y: 250, endPoint x: 300, endPoint y: 246, distance: 7.5
click at [300, 246] on body "Actividades matemáticas fáciles de comprender Empezar Banco de actividades Trab…" at bounding box center [377, 179] width 755 height 359
click at [231, 197] on div at bounding box center [232, 194] width 35 height 21
click at [223, 193] on div at bounding box center [232, 194] width 35 height 21
click at [297, 266] on span at bounding box center [360, 265] width 301 height 15
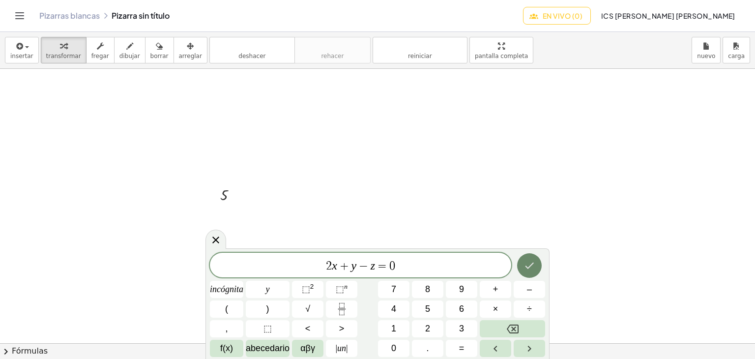
click at [533, 260] on icon "Hecho" at bounding box center [530, 266] width 12 height 12
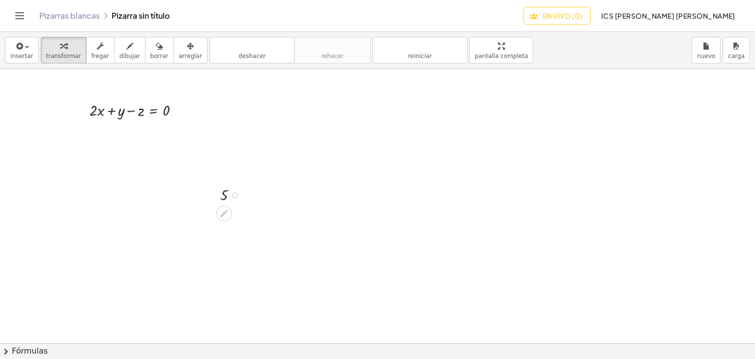
click at [219, 195] on div at bounding box center [213, 194] width 15 height 26
click at [150, 53] on font "borrar" at bounding box center [159, 56] width 18 height 7
click at [225, 193] on div at bounding box center [377, 343] width 755 height 549
drag, startPoint x: 230, startPoint y: 195, endPoint x: 224, endPoint y: 192, distance: 6.6
click at [228, 195] on div at bounding box center [377, 343] width 755 height 549
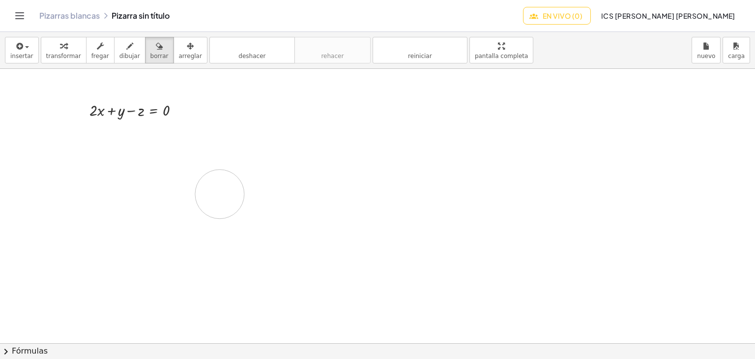
drag, startPoint x: 224, startPoint y: 192, endPoint x: 217, endPoint y: 197, distance: 8.5
click at [217, 197] on div at bounding box center [377, 343] width 755 height 549
drag, startPoint x: 227, startPoint y: 195, endPoint x: 216, endPoint y: 193, distance: 11.5
click at [214, 207] on div at bounding box center [377, 343] width 755 height 549
click at [150, 55] on font "borrar" at bounding box center [159, 56] width 18 height 7
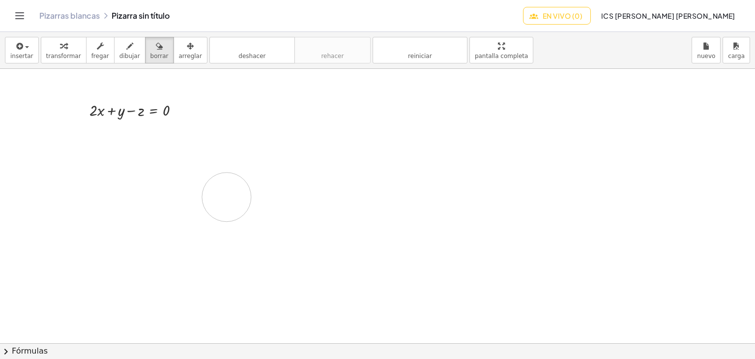
drag, startPoint x: 220, startPoint y: 192, endPoint x: 227, endPoint y: 197, distance: 8.1
click at [227, 197] on div at bounding box center [377, 343] width 755 height 549
click at [225, 197] on div at bounding box center [377, 343] width 755 height 549
click at [61, 55] on font "transformar" at bounding box center [63, 56] width 35 height 7
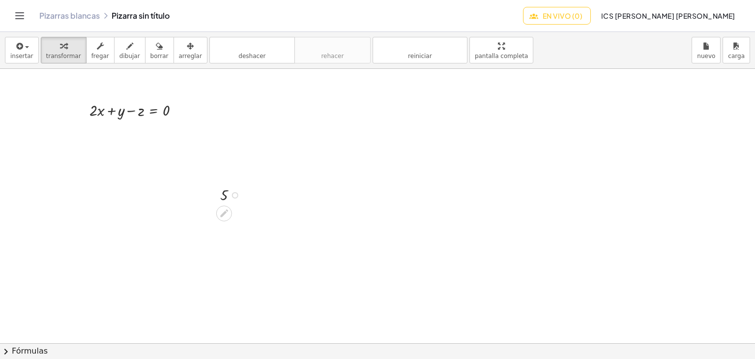
click at [233, 193] on div at bounding box center [235, 195] width 6 height 6
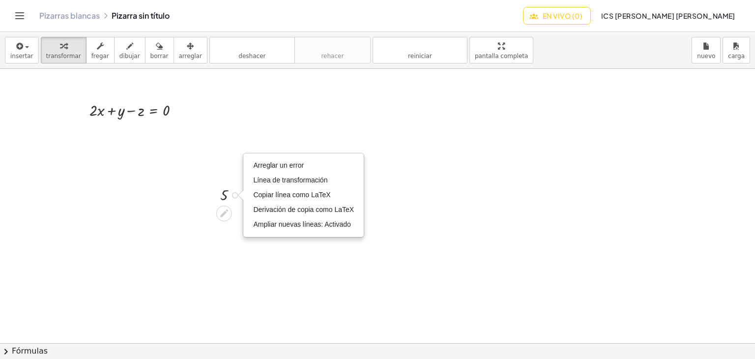
click at [221, 196] on div at bounding box center [232, 194] width 35 height 21
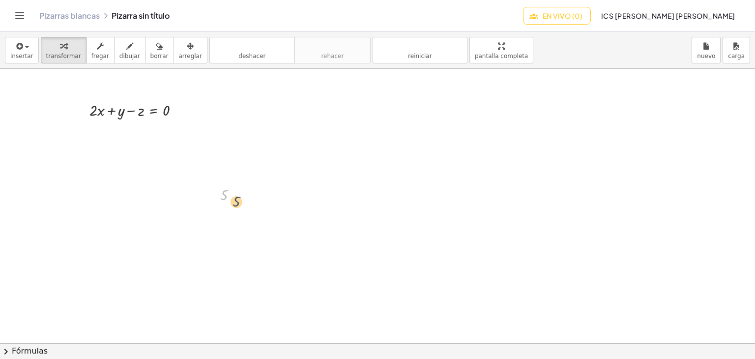
drag, startPoint x: 220, startPoint y: 196, endPoint x: 235, endPoint y: 204, distance: 16.3
drag, startPoint x: 244, startPoint y: 202, endPoint x: 395, endPoint y: 113, distance: 175.1
click at [395, 113] on div "5 Arreglar un error Línea de transformación Copiar línea como LaTeX Derivación …" at bounding box center [377, 343] width 755 height 549
click at [220, 200] on div at bounding box center [213, 194] width 15 height 26
drag, startPoint x: 220, startPoint y: 199, endPoint x: 217, endPoint y: 183, distance: 15.9
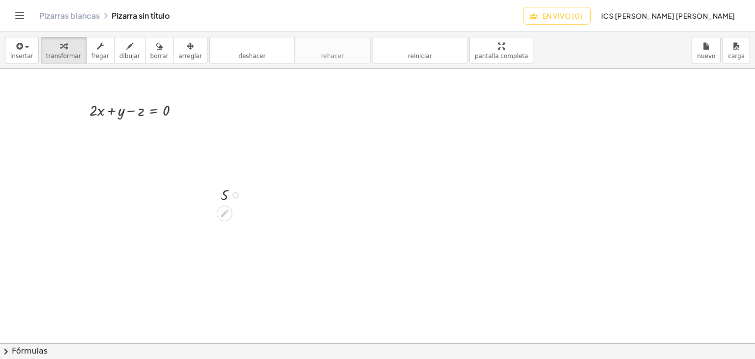
click at [220, 199] on div at bounding box center [213, 194] width 15 height 26
click at [179, 59] on font "arreglar" at bounding box center [190, 56] width 23 height 7
click at [179, 55] on font "arreglar" at bounding box center [190, 56] width 23 height 7
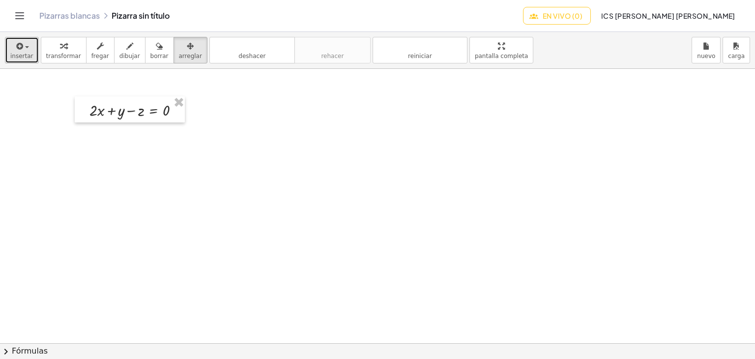
click at [24, 50] on div "button" at bounding box center [21, 46] width 23 height 12
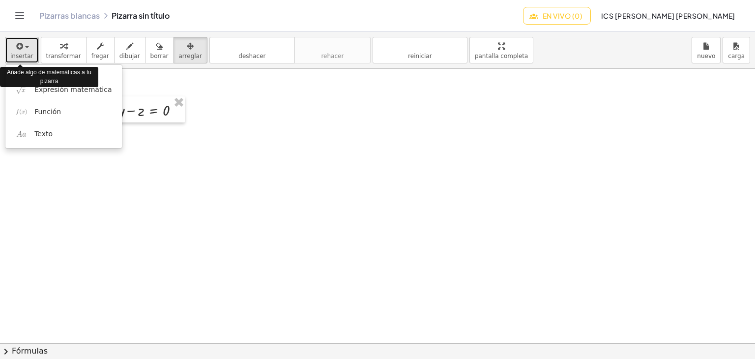
click at [26, 50] on div "button" at bounding box center [21, 46] width 23 height 12
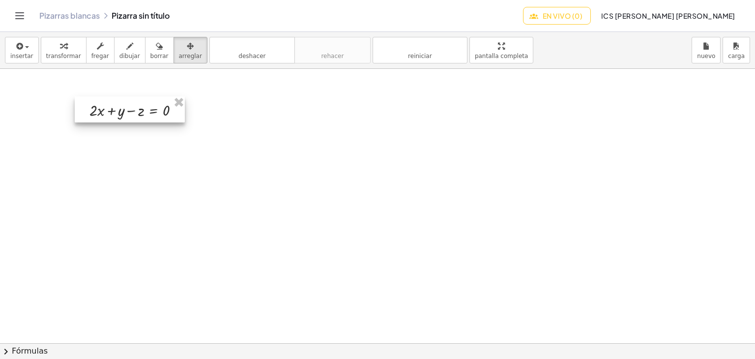
drag, startPoint x: 120, startPoint y: 110, endPoint x: 107, endPoint y: 107, distance: 13.6
drag, startPoint x: 107, startPoint y: 107, endPoint x: 89, endPoint y: 102, distance: 17.8
click at [89, 102] on div at bounding box center [130, 109] width 110 height 27
drag, startPoint x: 136, startPoint y: 117, endPoint x: 137, endPoint y: 126, distance: 9.9
click at [137, 126] on div at bounding box center [132, 121] width 110 height 27
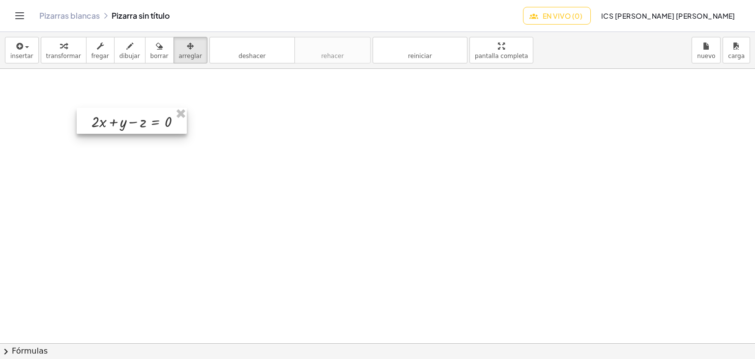
click at [136, 120] on div at bounding box center [132, 121] width 110 height 27
click at [136, 110] on div at bounding box center [132, 121] width 110 height 27
click at [65, 55] on font "transformar" at bounding box center [63, 56] width 35 height 7
click at [115, 114] on div at bounding box center [140, 121] width 107 height 22
click at [133, 118] on div at bounding box center [140, 121] width 107 height 22
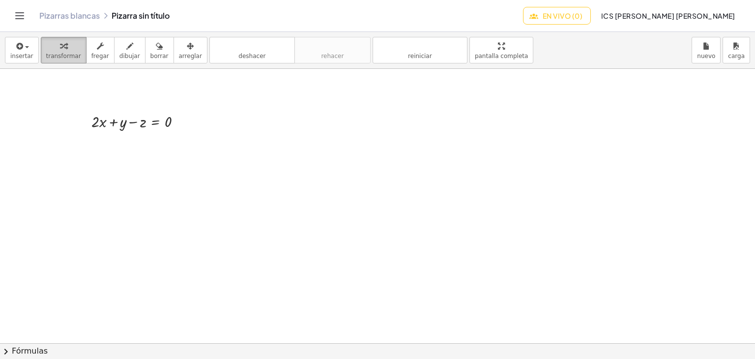
click at [64, 56] on font "transformar" at bounding box center [63, 56] width 35 height 7
click at [15, 27] on div "Pizarras blancas Pizarra sin título En vivo (0) ICS López Cerón Khristopher Ale…" at bounding box center [378, 15] width 732 height 31
click at [16, 20] on icon "Cambiar navegación" at bounding box center [20, 16] width 12 height 12
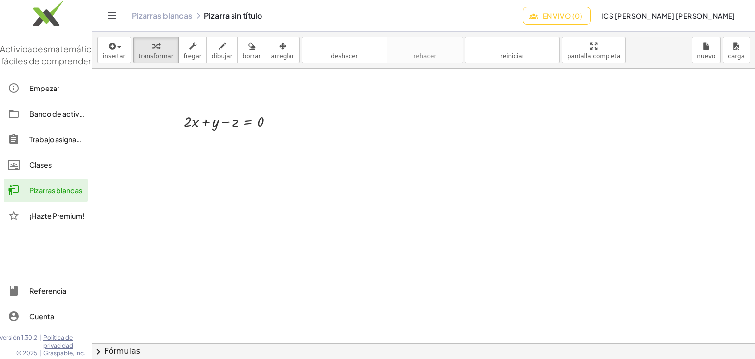
click at [111, 14] on icon "Cambiar navegación" at bounding box center [112, 16] width 12 height 12
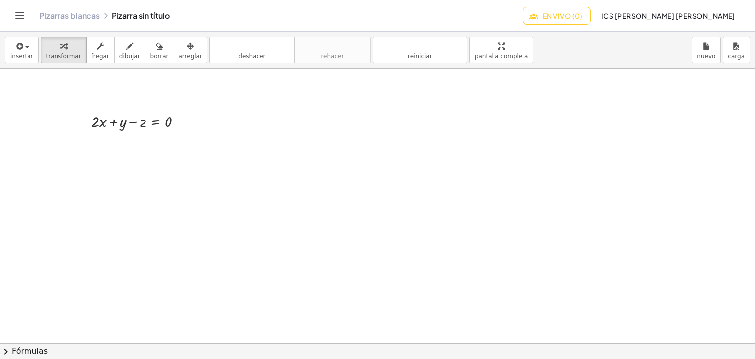
click at [466, 89] on div "insertar Seleccione uno: Expresión matemática Función Texto transformar fregar …" at bounding box center [377, 195] width 755 height 327
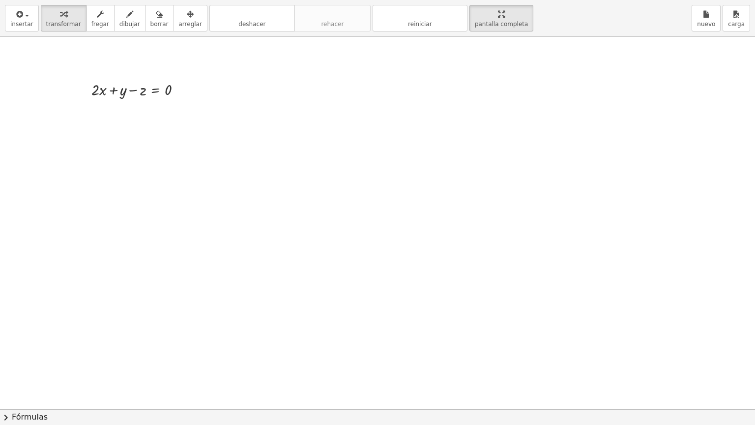
drag, startPoint x: 498, startPoint y: 16, endPoint x: 498, endPoint y: -27, distance: 42.8
click at [498, 0] on html "Actividades matemáticas fáciles de comprender Empezar Banco de actividades Trab…" at bounding box center [377, 212] width 755 height 425
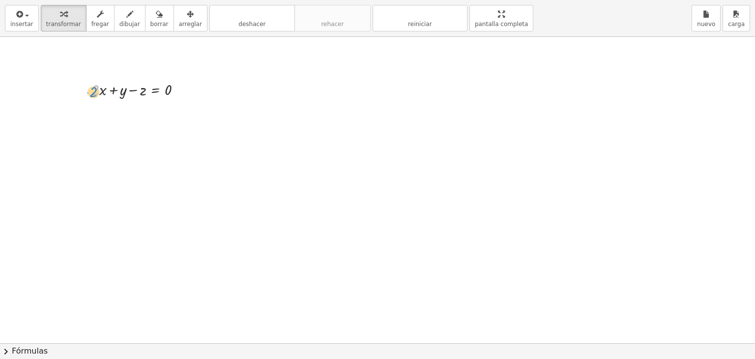
click at [92, 100] on div at bounding box center [140, 89] width 107 height 22
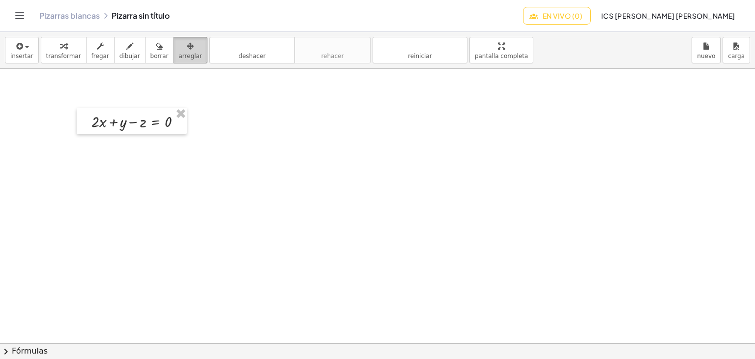
click at [187, 50] on icon "button" at bounding box center [190, 46] width 7 height 12
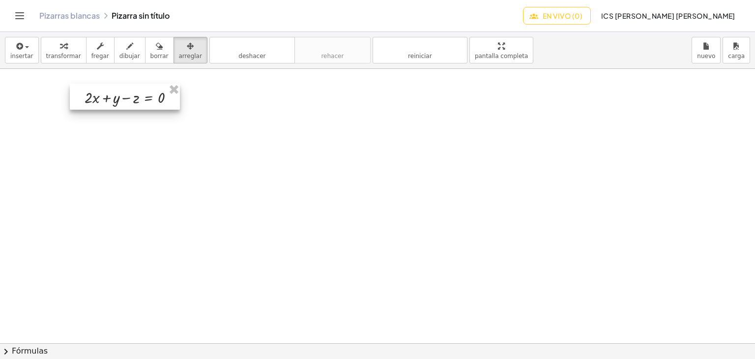
drag, startPoint x: 93, startPoint y: 119, endPoint x: 79, endPoint y: 108, distance: 17.9
click at [79, 108] on div at bounding box center [125, 97] width 110 height 27
click at [79, 108] on div at bounding box center [117, 110] width 110 height 27
click at [75, 109] on div at bounding box center [118, 110] width 110 height 27
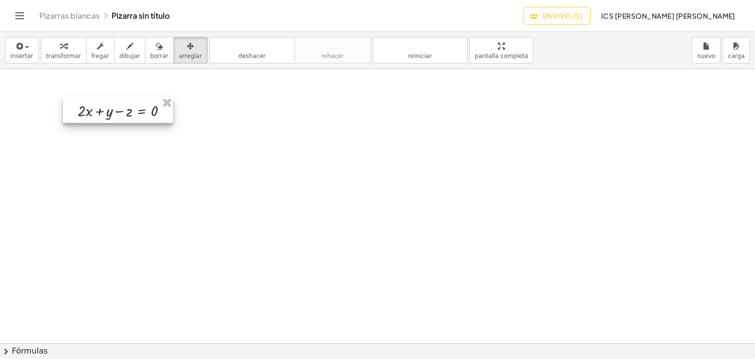
click at [75, 109] on div at bounding box center [118, 110] width 110 height 27
click at [91, 54] on font "fregar" at bounding box center [100, 56] width 18 height 7
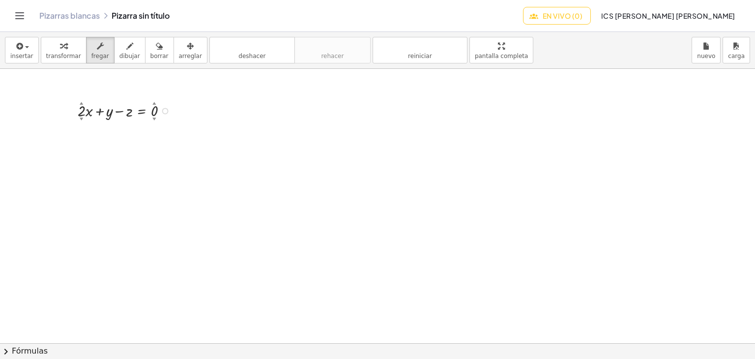
click at [80, 119] on font "▼" at bounding box center [81, 119] width 3 height 4
click at [81, 119] on font "▼" at bounding box center [81, 119] width 3 height 4
click at [84, 119] on div at bounding box center [377, 323] width 755 height 549
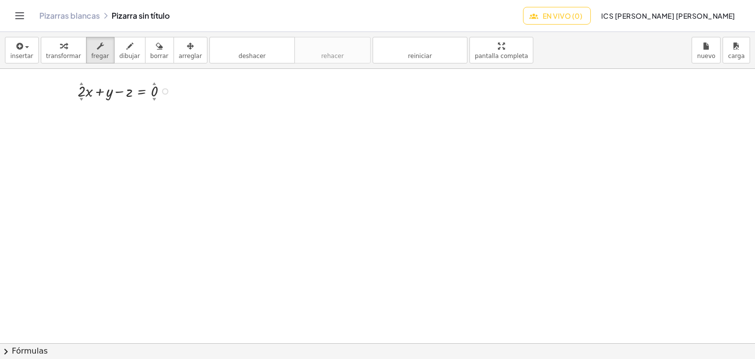
click at [80, 98] on font "▼" at bounding box center [81, 99] width 3 height 4
click at [77, 87] on div at bounding box center [70, 90] width 15 height 27
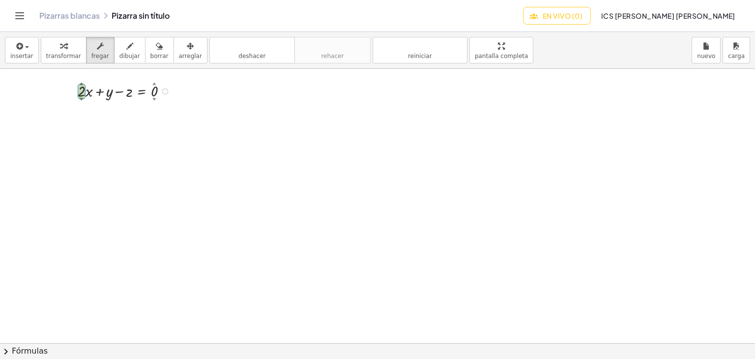
click at [80, 89] on div at bounding box center [126, 91] width 107 height 22
click at [80, 86] on div "▲" at bounding box center [81, 83] width 3 height 5
click at [91, 58] on font "fregar" at bounding box center [100, 56] width 18 height 7
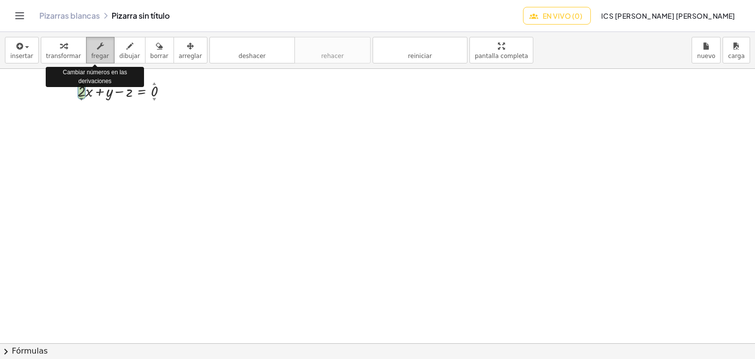
click at [91, 53] on font "fregar" at bounding box center [100, 56] width 18 height 7
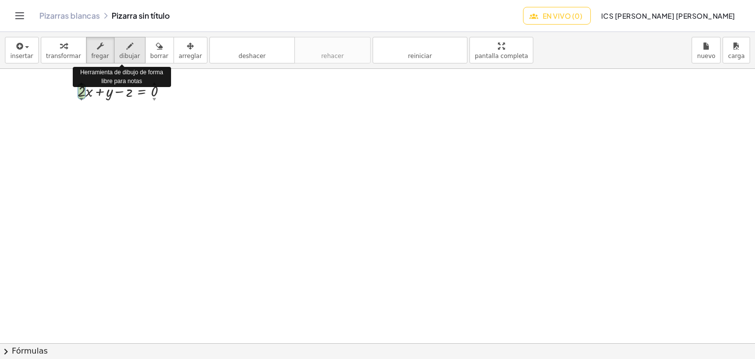
click at [124, 48] on div "button" at bounding box center [129, 46] width 21 height 12
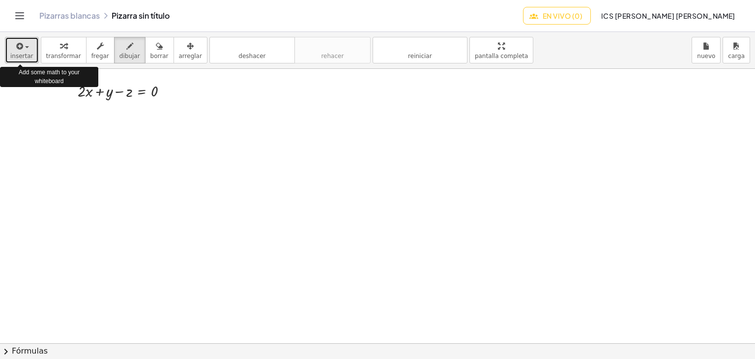
click at [23, 51] on button "insertar" at bounding box center [22, 50] width 34 height 27
click at [126, 49] on icon "button" at bounding box center [129, 46] width 7 height 12
click at [29, 56] on font "insertar" at bounding box center [21, 56] width 23 height 7
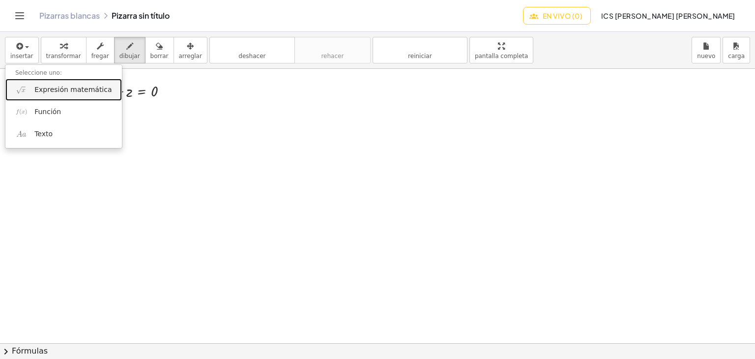
click at [58, 89] on font "Expresión matemática" at bounding box center [72, 90] width 77 height 8
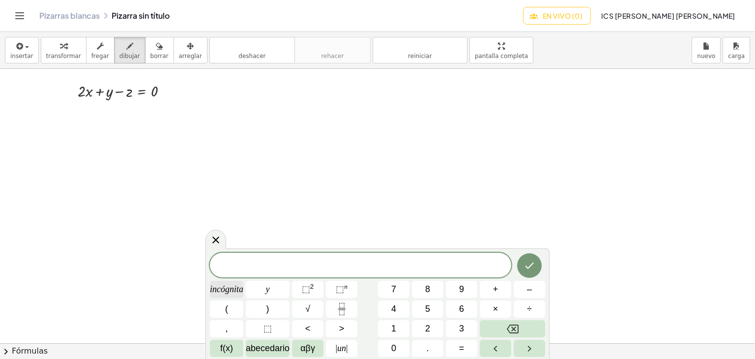
click at [237, 289] on font "incógnita" at bounding box center [226, 289] width 33 height 10
click at [212, 244] on icon at bounding box center [216, 240] width 12 height 12
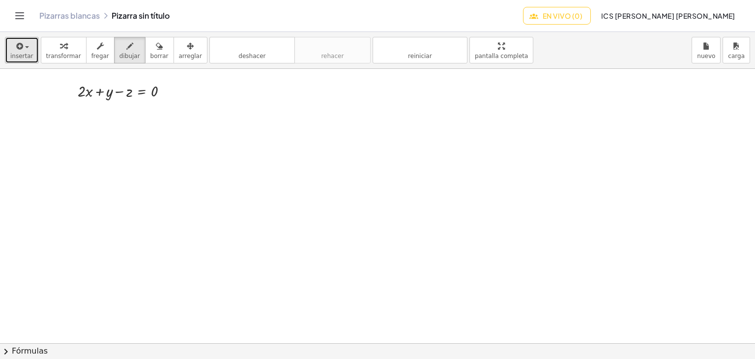
click at [22, 58] on font "insertar" at bounding box center [21, 56] width 23 height 7
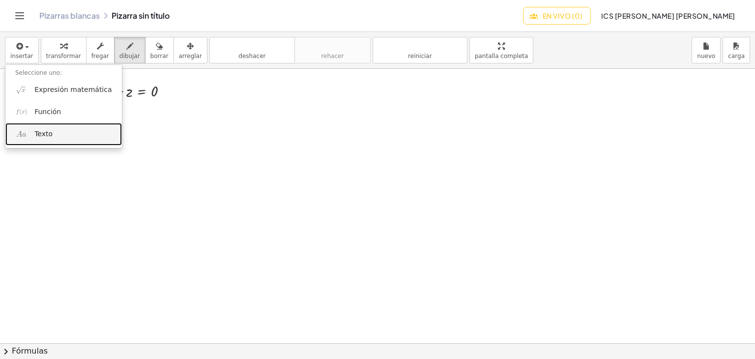
click at [65, 132] on link "Texto" at bounding box center [63, 134] width 117 height 22
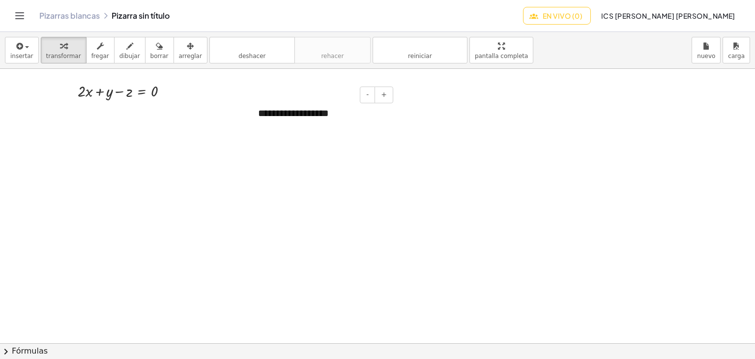
click at [334, 115] on div "**********" at bounding box center [322, 113] width 148 height 34
click at [423, 122] on div at bounding box center [377, 323] width 755 height 549
click at [306, 115] on div "********" at bounding box center [322, 120] width 148 height 48
click at [319, 119] on div "********" at bounding box center [322, 120] width 148 height 48
click at [326, 136] on div "********" at bounding box center [322, 120] width 148 height 48
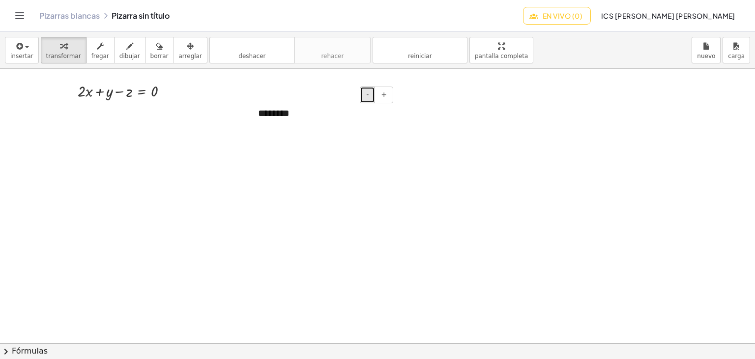
click at [364, 100] on button "-" at bounding box center [367, 95] width 15 height 17
click at [385, 90] on font "+" at bounding box center [384, 94] width 6 height 8
drag, startPoint x: 295, startPoint y: 115, endPoint x: 319, endPoint y: 109, distance: 24.3
click at [319, 109] on div "********" at bounding box center [322, 112] width 148 height 32
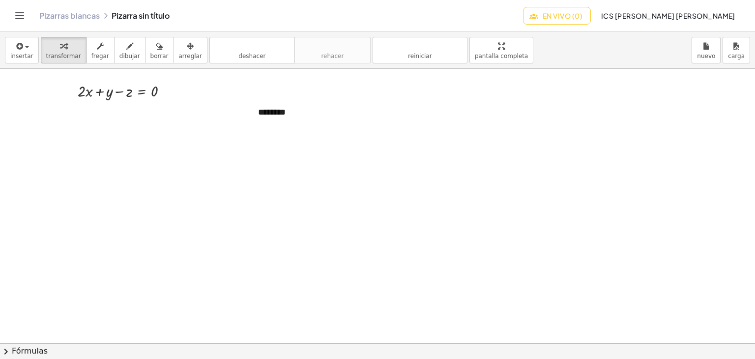
click at [387, 129] on div at bounding box center [377, 323] width 755 height 549
drag, startPoint x: 386, startPoint y: 123, endPoint x: 372, endPoint y: 130, distance: 15.6
click at [374, 135] on div "+ · 2 · x + y − z = 0 - + ********" at bounding box center [377, 323] width 755 height 549
click at [386, 109] on div "********" at bounding box center [322, 112] width 148 height 32
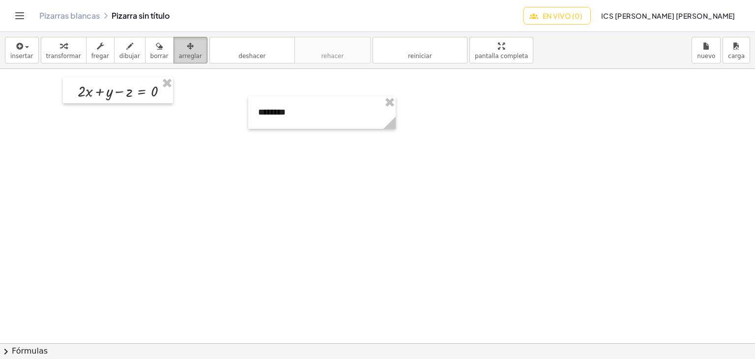
click at [179, 50] on div "button" at bounding box center [190, 46] width 23 height 12
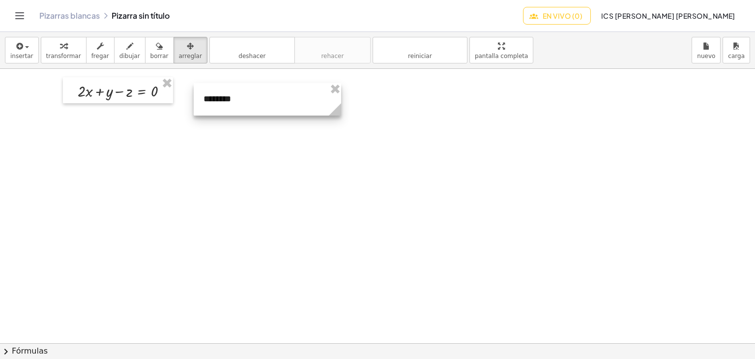
drag, startPoint x: 311, startPoint y: 111, endPoint x: 256, endPoint y: 97, distance: 56.7
click at [256, 97] on div at bounding box center [268, 99] width 148 height 32
click at [266, 97] on div at bounding box center [267, 99] width 148 height 32
drag, startPoint x: 266, startPoint y: 97, endPoint x: 258, endPoint y: 104, distance: 10.1
click at [258, 104] on div at bounding box center [267, 99] width 148 height 32
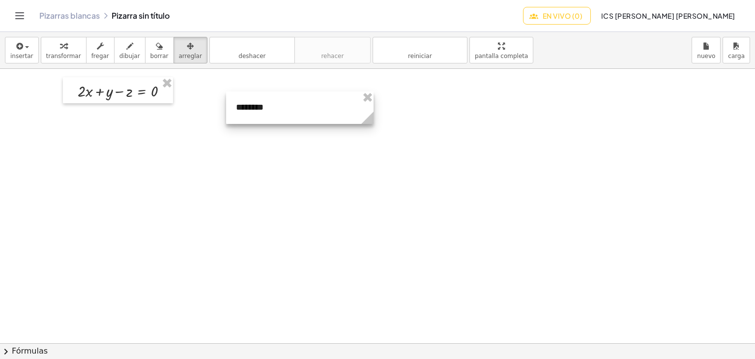
drag, startPoint x: 265, startPoint y: 105, endPoint x: 297, endPoint y: 113, distance: 33.4
click at [297, 113] on div at bounding box center [300, 107] width 148 height 32
click at [295, 113] on div at bounding box center [300, 107] width 148 height 32
drag, startPoint x: 307, startPoint y: 136, endPoint x: 296, endPoint y: 112, distance: 27.1
click at [296, 112] on div at bounding box center [297, 103] width 148 height 32
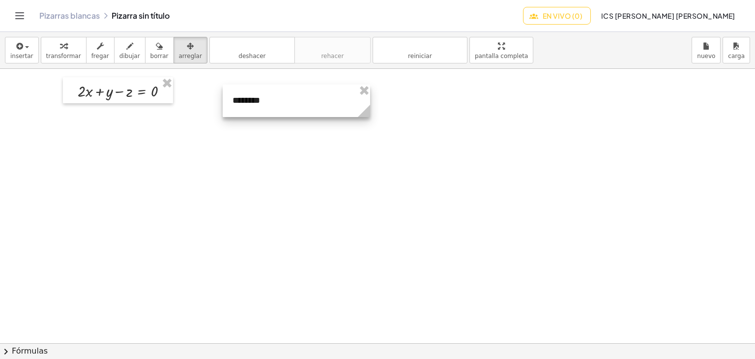
click at [277, 106] on div at bounding box center [297, 101] width 148 height 32
click at [268, 98] on div at bounding box center [297, 101] width 148 height 32
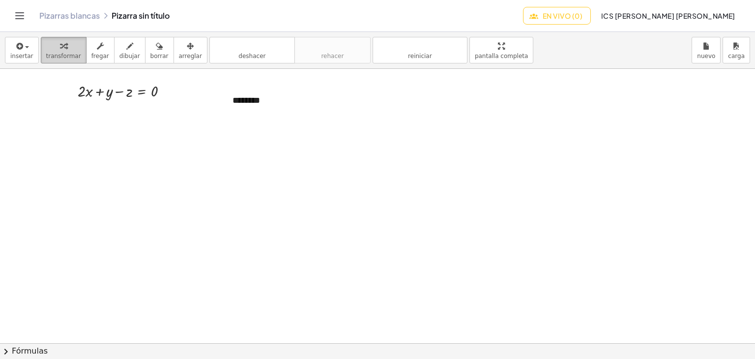
click at [68, 54] on font "transformar" at bounding box center [63, 56] width 35 height 7
click at [275, 94] on div "********" at bounding box center [297, 101] width 148 height 32
drag, startPoint x: 277, startPoint y: 97, endPoint x: 190, endPoint y: 109, distance: 87.8
click at [185, 108] on div "+ · 2 · x + y − z = 0 - + ********" at bounding box center [377, 323] width 755 height 549
drag, startPoint x: 269, startPoint y: 99, endPoint x: 208, endPoint y: 106, distance: 61.4
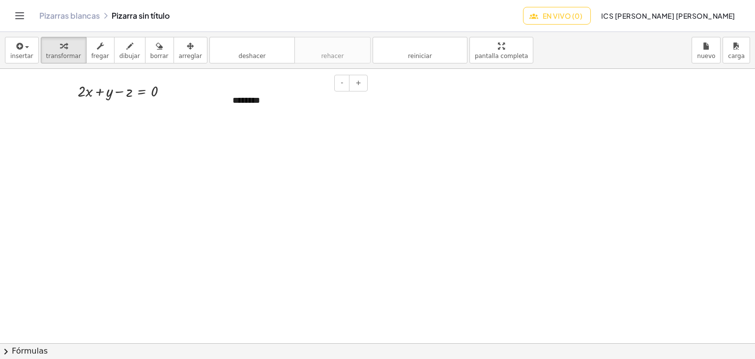
click at [208, 106] on div "+ · 2 · x + y − z = 0 - + ********" at bounding box center [377, 323] width 755 height 549
drag, startPoint x: 270, startPoint y: 100, endPoint x: 224, endPoint y: 103, distance: 46.3
click at [224, 103] on div "- + ********" at bounding box center [297, 101] width 148 height 32
copy font "********"
click at [33, 59] on button "insertar" at bounding box center [22, 50] width 34 height 27
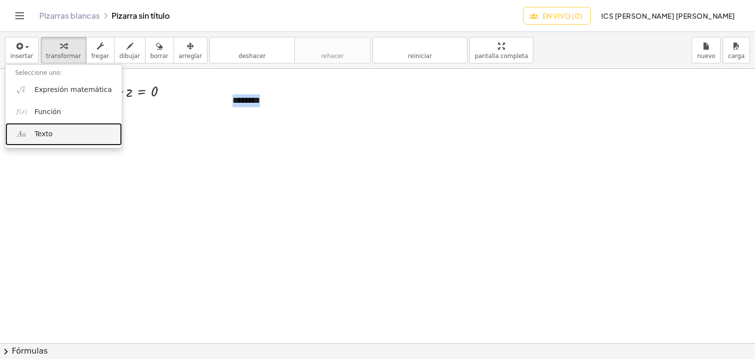
click at [79, 131] on link "Texto" at bounding box center [63, 134] width 117 height 22
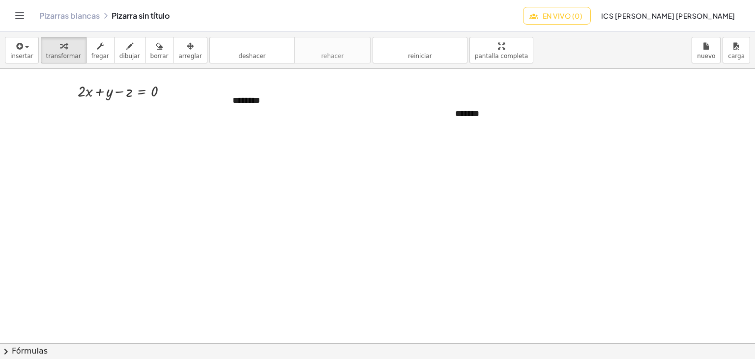
click at [578, 198] on div at bounding box center [377, 323] width 755 height 549
click at [475, 113] on font "*******" at bounding box center [467, 113] width 24 height 9
click at [572, 126] on div "********" at bounding box center [520, 113] width 148 height 34
click at [150, 96] on div at bounding box center [126, 91] width 107 height 22
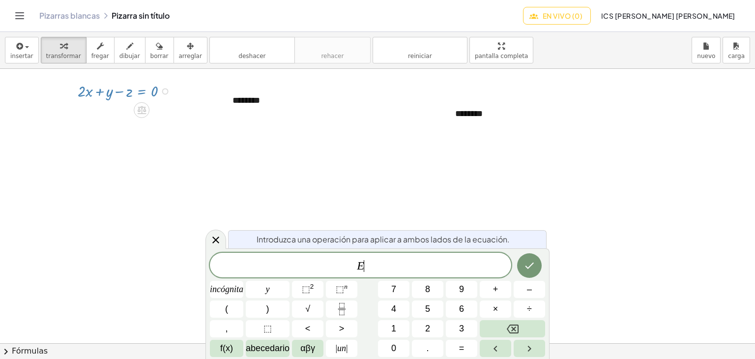
click at [157, 90] on div at bounding box center [126, 91] width 107 height 22
click at [124, 89] on div at bounding box center [126, 91] width 107 height 22
click at [124, 92] on div at bounding box center [126, 91] width 107 height 22
click at [123, 92] on div at bounding box center [126, 91] width 107 height 22
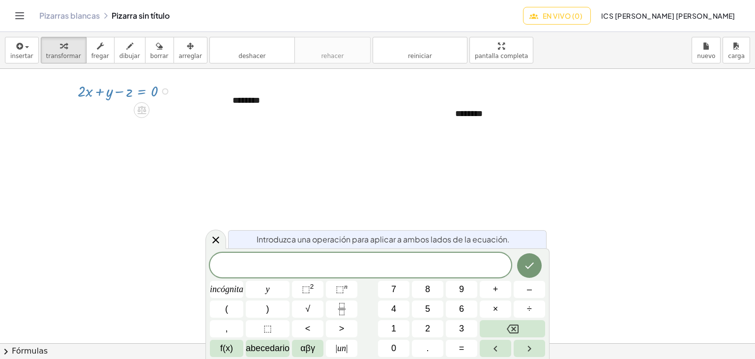
click at [123, 92] on div at bounding box center [126, 91] width 107 height 22
drag, startPoint x: 123, startPoint y: 92, endPoint x: 155, endPoint y: 91, distance: 31.5
click at [155, 91] on div at bounding box center [126, 91] width 107 height 22
click at [126, 91] on div at bounding box center [126, 91] width 107 height 22
click at [174, 59] on button "arreglar" at bounding box center [191, 50] width 34 height 27
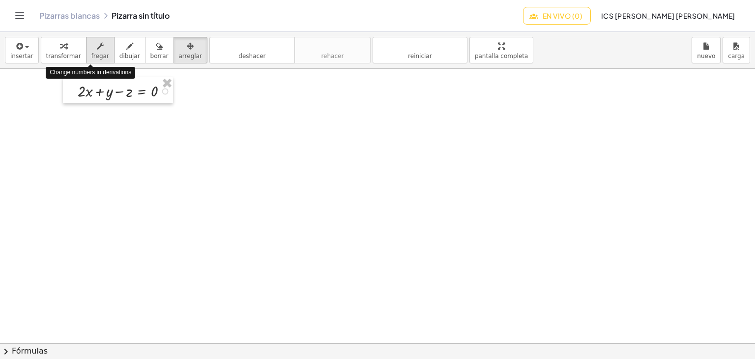
click at [102, 51] on button "fregar" at bounding box center [100, 50] width 29 height 27
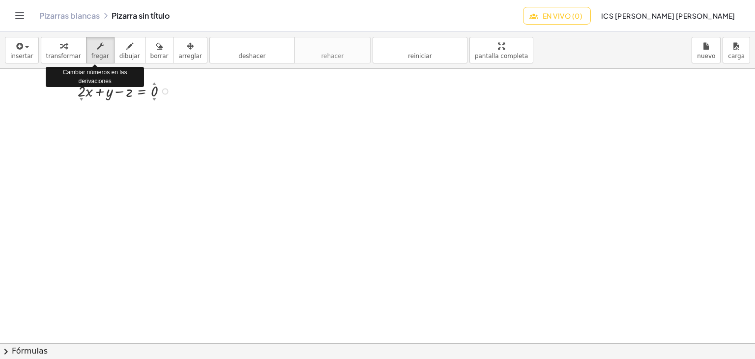
click at [114, 89] on div at bounding box center [126, 91] width 107 height 22
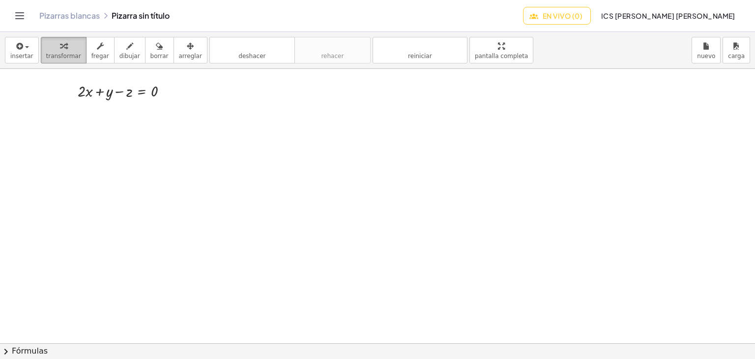
click at [65, 53] on font "transformar" at bounding box center [63, 56] width 35 height 7
click at [110, 93] on div at bounding box center [126, 91] width 107 height 22
click at [90, 91] on div at bounding box center [126, 91] width 107 height 22
click at [75, 93] on div "+ · 2 · x + y − z = 0" at bounding box center [118, 90] width 110 height 27
click at [107, 97] on div at bounding box center [126, 91] width 107 height 22
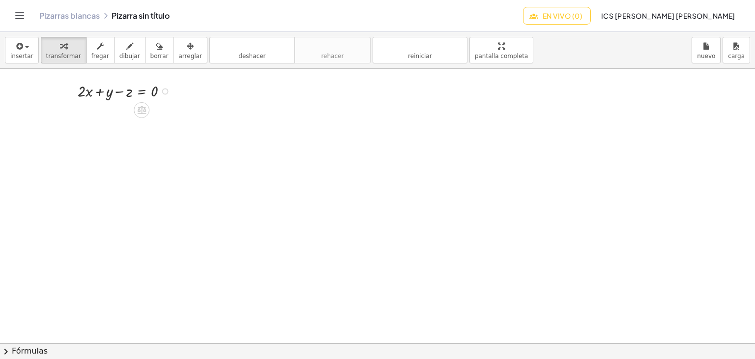
drag, startPoint x: 120, startPoint y: 88, endPoint x: 110, endPoint y: 94, distance: 11.7
click at [110, 94] on div at bounding box center [126, 91] width 107 height 22
click at [159, 92] on div at bounding box center [126, 91] width 107 height 22
click at [153, 90] on div at bounding box center [126, 91] width 107 height 22
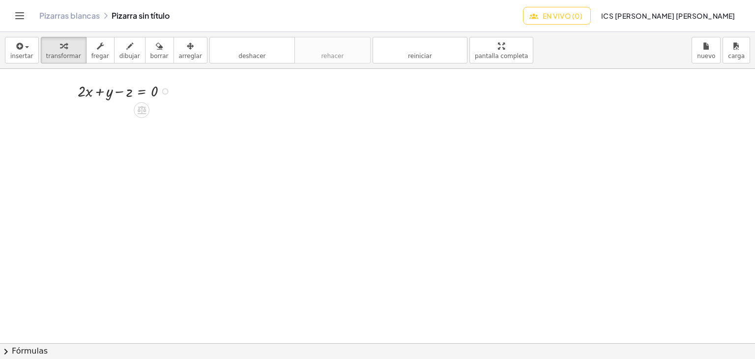
click at [153, 90] on div at bounding box center [126, 91] width 107 height 22
click at [187, 76] on div at bounding box center [377, 323] width 755 height 549
click at [185, 48] on button "arreglar" at bounding box center [191, 50] width 34 height 27
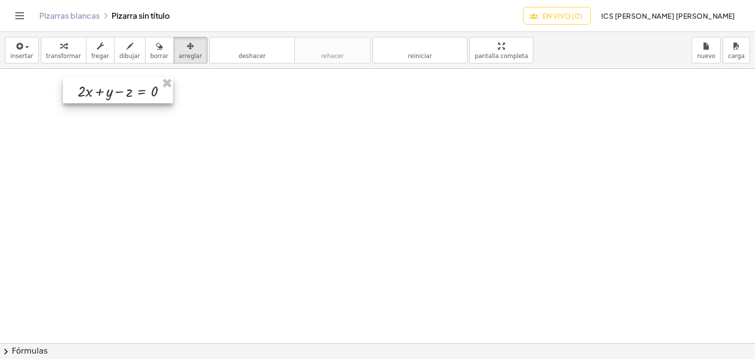
click at [150, 79] on div at bounding box center [118, 90] width 110 height 27
click at [141, 85] on div at bounding box center [118, 90] width 110 height 27
click at [141, 86] on div at bounding box center [118, 90] width 110 height 27
click at [140, 93] on div at bounding box center [118, 90] width 110 height 27
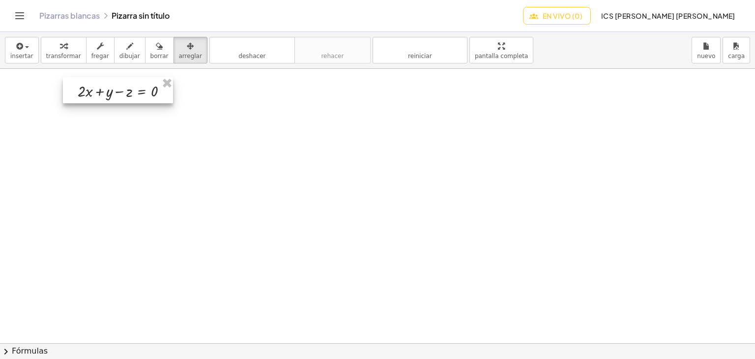
click at [138, 92] on div at bounding box center [118, 90] width 110 height 27
click at [135, 91] on div at bounding box center [135, 92] width 110 height 27
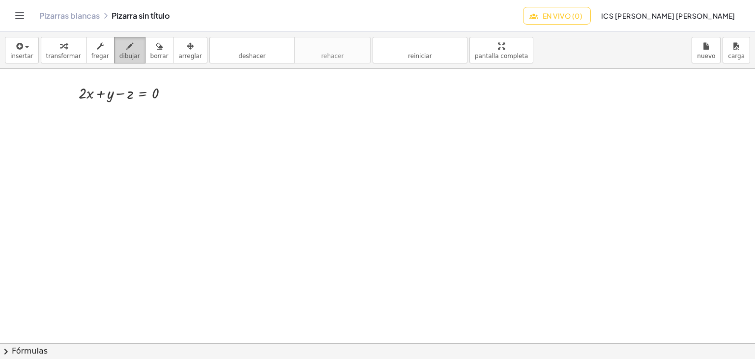
click at [119, 61] on button "dibujar" at bounding box center [129, 50] width 31 height 27
click at [186, 51] on button "arreglar" at bounding box center [191, 50] width 34 height 27
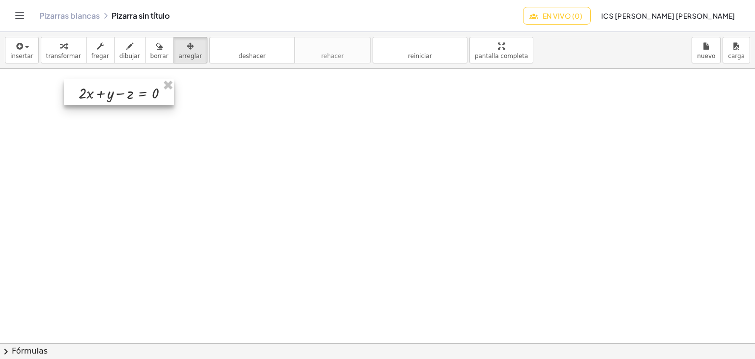
click at [116, 81] on div at bounding box center [119, 92] width 110 height 27
click at [35, 50] on div "insertar Seleccione uno: Expresión matemática Función Texto transformar fregar …" at bounding box center [377, 50] width 755 height 37
click at [30, 51] on button "insertar" at bounding box center [22, 50] width 34 height 27
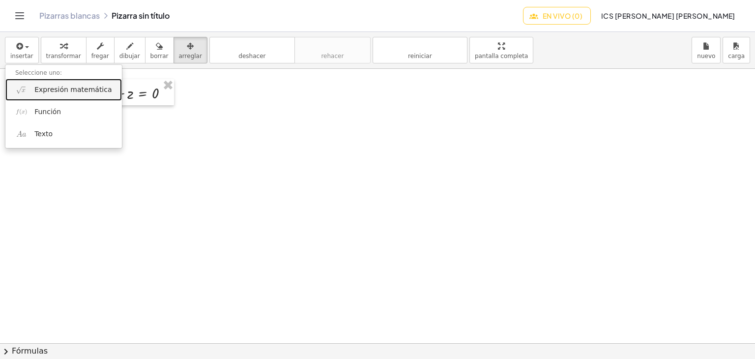
click at [73, 89] on font "Expresión matemática" at bounding box center [72, 90] width 77 height 8
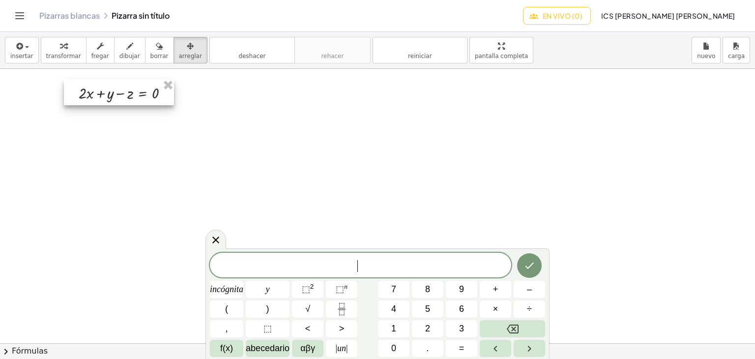
click at [128, 92] on div at bounding box center [119, 92] width 110 height 27
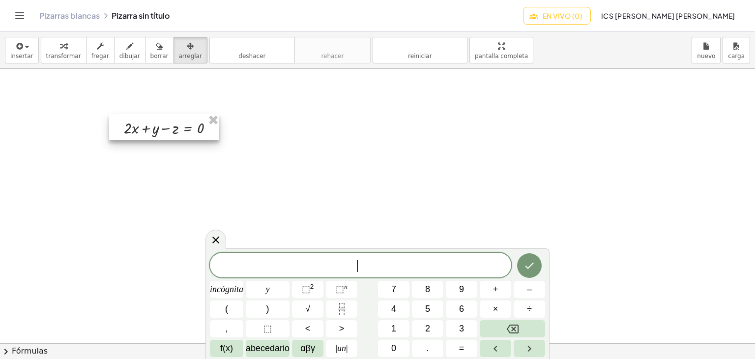
drag, startPoint x: 128, startPoint y: 93, endPoint x: 173, endPoint y: 127, distance: 56.5
click at [173, 127] on div at bounding box center [164, 127] width 110 height 27
drag, startPoint x: 171, startPoint y: 127, endPoint x: 163, endPoint y: 128, distance: 8.4
click at [163, 128] on div at bounding box center [164, 127] width 110 height 27
drag, startPoint x: 408, startPoint y: 248, endPoint x: 423, endPoint y: 229, distance: 24.1
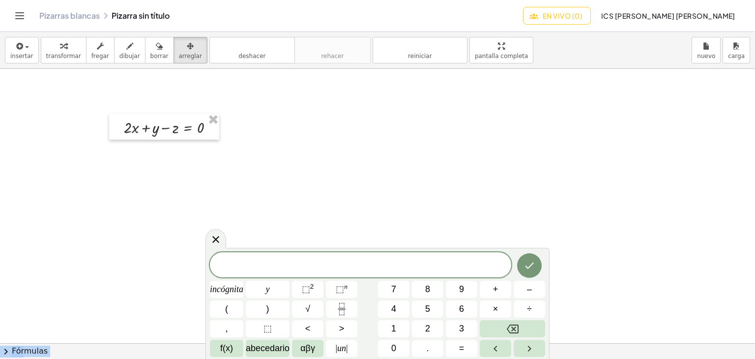
click at [419, 227] on body "Actividades matemáticas fáciles de comprender Empezar Banco de actividades Trab…" at bounding box center [377, 179] width 755 height 359
drag, startPoint x: 508, startPoint y: 248, endPoint x: 478, endPoint y: 215, distance: 44.9
click at [488, 217] on body "Actividades matemáticas fáciles de comprender Empezar Banco de actividades Trab…" at bounding box center [377, 179] width 755 height 359
click at [317, 349] on button "αβγ" at bounding box center [307, 348] width 31 height 17
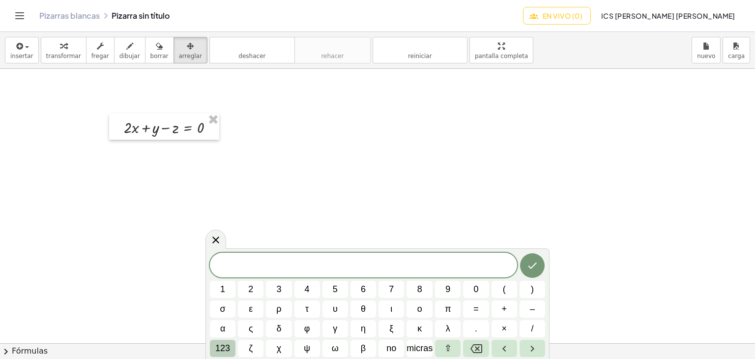
click at [215, 341] on button "123" at bounding box center [223, 348] width 26 height 17
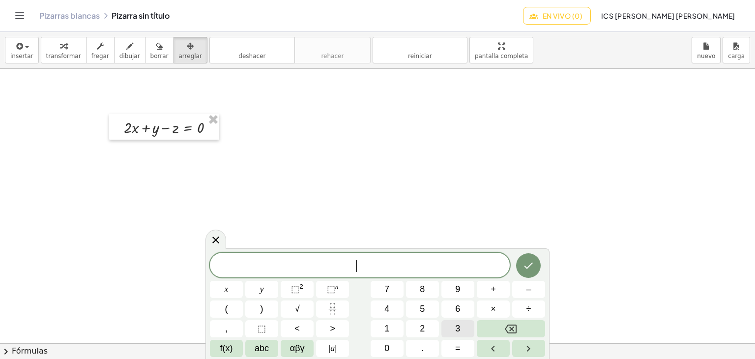
click at [462, 333] on button "3" at bounding box center [458, 328] width 33 height 17
click at [219, 294] on button "x" at bounding box center [226, 289] width 33 height 17
click at [516, 291] on button "–" at bounding box center [528, 289] width 33 height 17
click at [423, 326] on span "2" at bounding box center [422, 328] width 5 height 13
click at [266, 295] on button "y" at bounding box center [261, 289] width 33 height 17
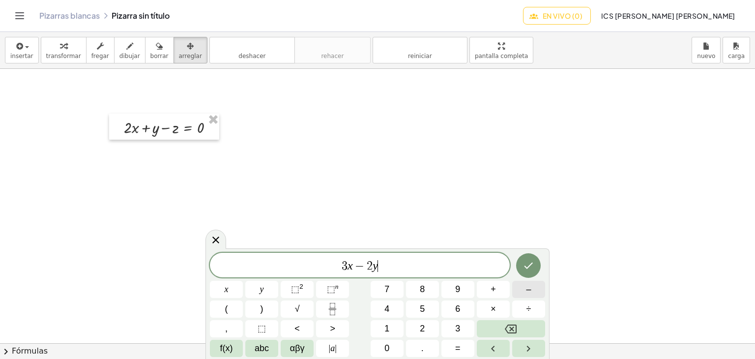
click at [532, 290] on button "–" at bounding box center [528, 289] width 33 height 17
click at [492, 328] on button "Backspace" at bounding box center [511, 328] width 68 height 17
click at [492, 311] on span "×" at bounding box center [493, 308] width 5 height 13
click at [501, 325] on button "Backspace" at bounding box center [511, 328] width 68 height 17
click at [494, 291] on span "+" at bounding box center [493, 289] width 5 height 13
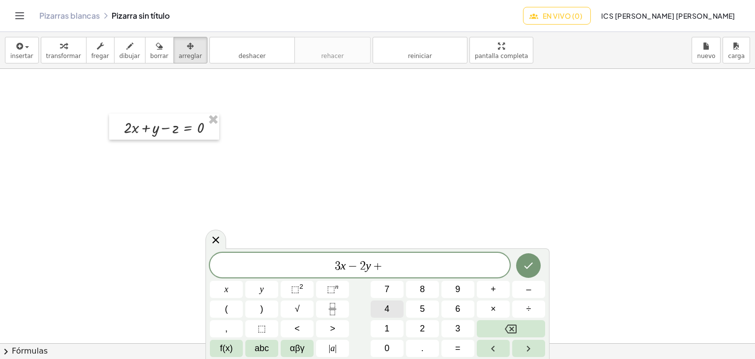
click at [395, 307] on button "4" at bounding box center [387, 308] width 33 height 17
click at [259, 347] on span "abc" at bounding box center [262, 348] width 14 height 13
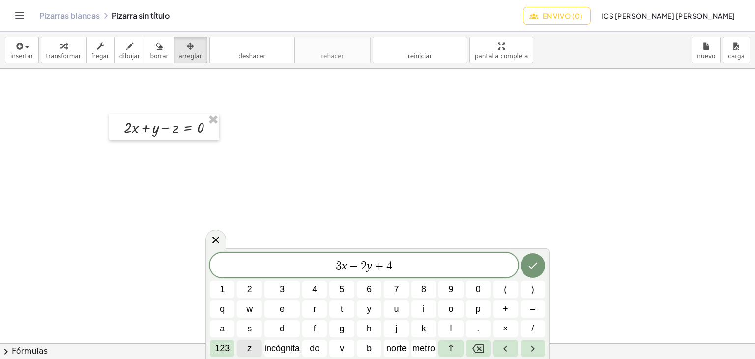
click at [258, 351] on button "z" at bounding box center [249, 348] width 25 height 17
click at [222, 346] on font "123" at bounding box center [222, 348] width 15 height 10
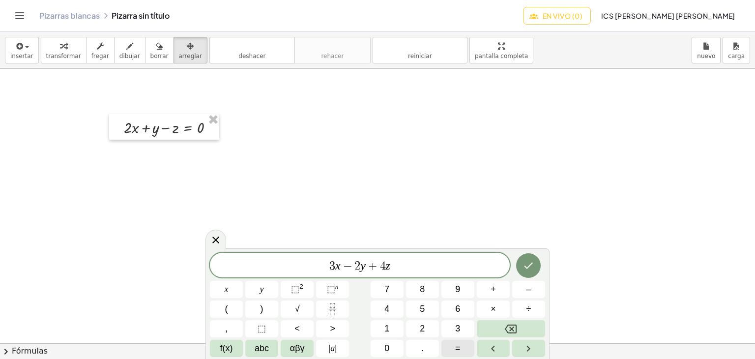
click at [459, 345] on span "=" at bounding box center [457, 348] width 5 height 13
click at [376, 287] on button "7" at bounding box center [387, 289] width 33 height 17
click at [519, 321] on button "Backspace" at bounding box center [511, 328] width 68 height 17
click at [387, 288] on span "7" at bounding box center [387, 289] width 5 height 13
click at [537, 346] on button "Right arrow" at bounding box center [528, 348] width 33 height 17
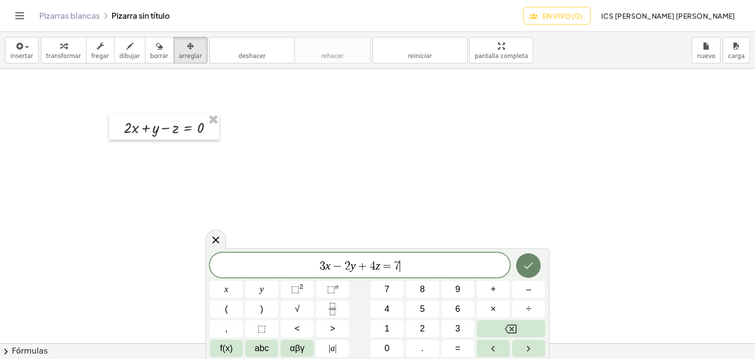
click at [527, 263] on icon "Hecho" at bounding box center [529, 266] width 12 height 12
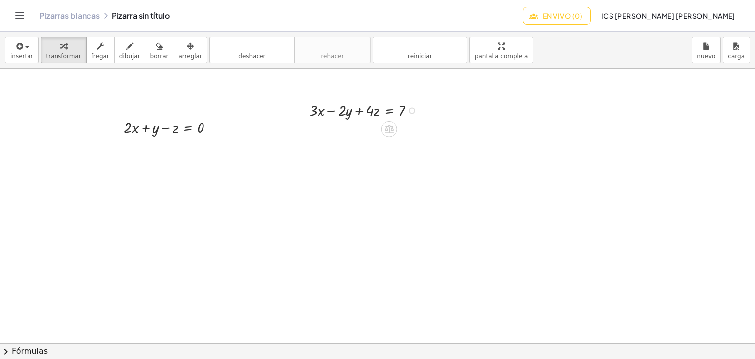
click at [381, 109] on div at bounding box center [365, 110] width 123 height 22
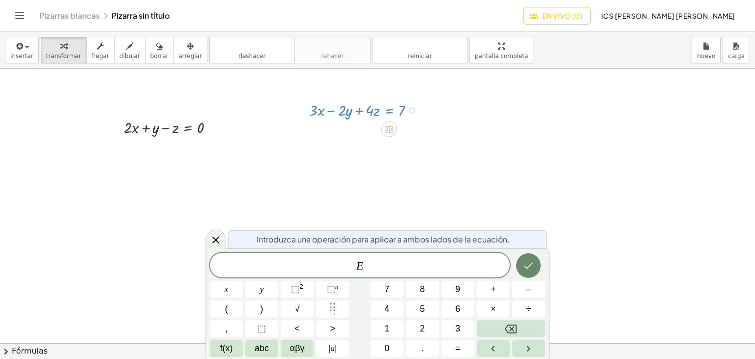
click at [531, 260] on icon "Hecho" at bounding box center [529, 266] width 12 height 12
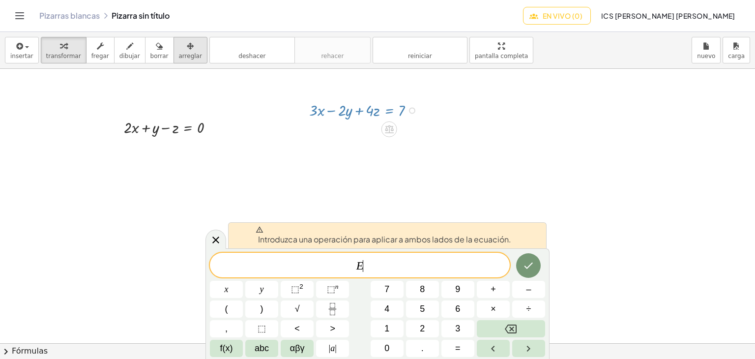
click at [184, 58] on button "arreglar" at bounding box center [191, 50] width 34 height 27
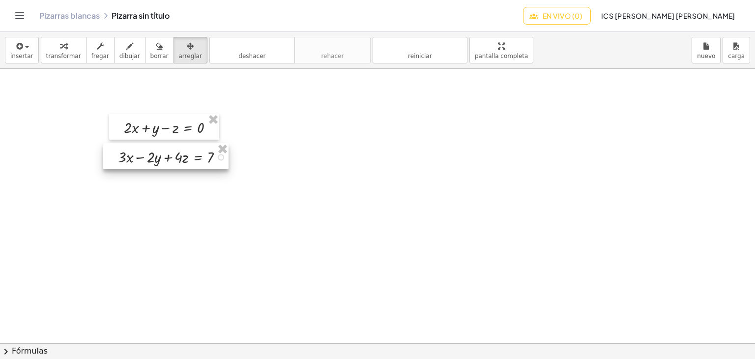
drag, startPoint x: 361, startPoint y: 109, endPoint x: 170, endPoint y: 156, distance: 196.9
click at [170, 156] on div at bounding box center [165, 156] width 125 height 27
click at [168, 155] on div at bounding box center [163, 155] width 125 height 27
click at [295, 130] on div at bounding box center [377, 323] width 755 height 549
click at [199, 159] on div at bounding box center [159, 157] width 125 height 27
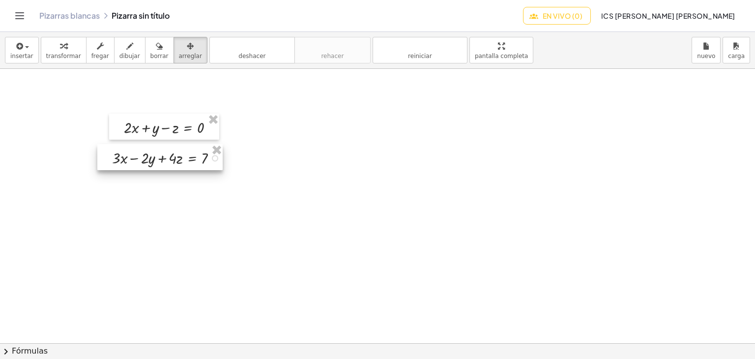
click at [214, 160] on div at bounding box center [159, 157] width 125 height 27
drag, startPoint x: 212, startPoint y: 161, endPoint x: 204, endPoint y: 160, distance: 8.9
click at [204, 160] on div at bounding box center [159, 157] width 125 height 27
drag, startPoint x: 205, startPoint y: 160, endPoint x: 187, endPoint y: 159, distance: 17.7
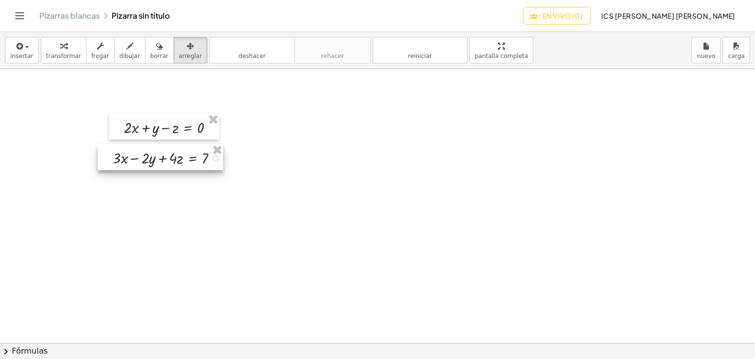
click at [187, 159] on div at bounding box center [160, 157] width 125 height 27
drag, startPoint x: 191, startPoint y: 156, endPoint x: 197, endPoint y: 158, distance: 6.7
click at [197, 158] on div at bounding box center [167, 162] width 125 height 27
click at [4, 353] on span "chevron_right" at bounding box center [6, 352] width 12 height 12
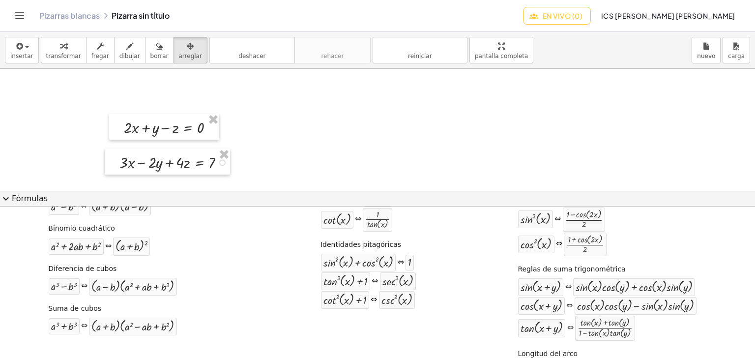
scroll to position [0, 0]
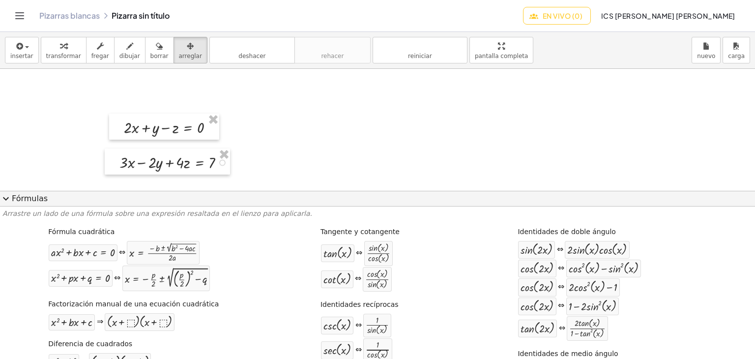
click at [2, 197] on span "expand_more" at bounding box center [6, 199] width 12 height 12
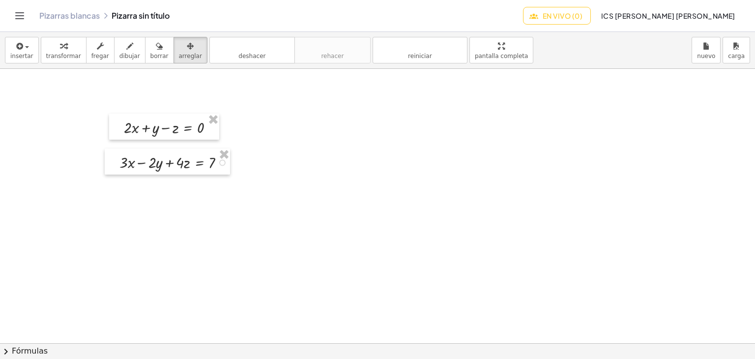
click at [732, 356] on button "chevron_right Fórmulas" at bounding box center [377, 351] width 755 height 16
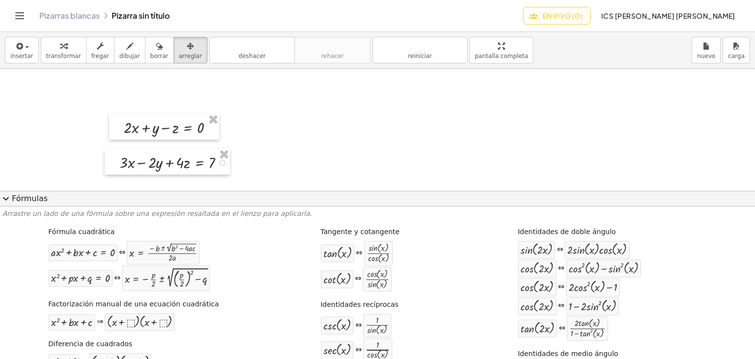
click at [29, 201] on font "Fórmulas" at bounding box center [30, 198] width 36 height 9
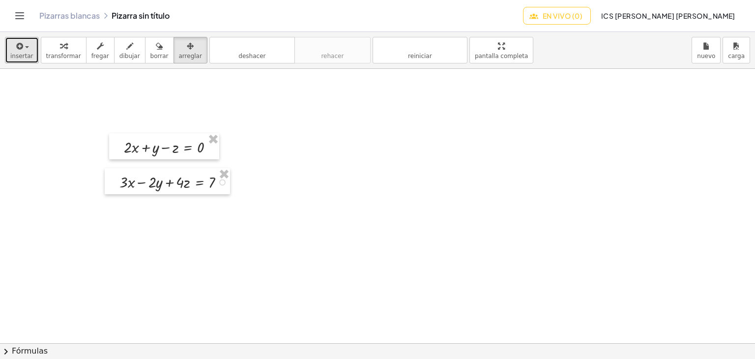
click at [12, 55] on button "insertar" at bounding box center [22, 50] width 34 height 27
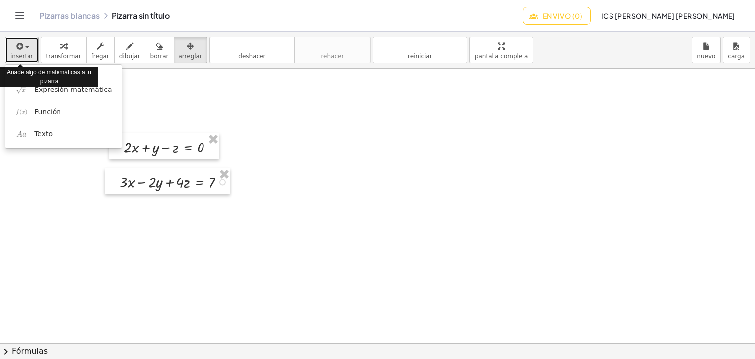
click at [15, 50] on icon "button" at bounding box center [19, 46] width 9 height 12
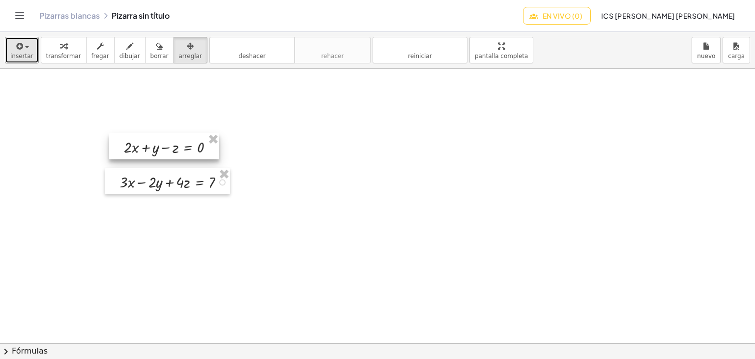
click at [177, 149] on div at bounding box center [164, 146] width 110 height 27
click at [179, 147] on div at bounding box center [166, 146] width 110 height 27
click at [15, 52] on icon "button" at bounding box center [19, 46] width 9 height 12
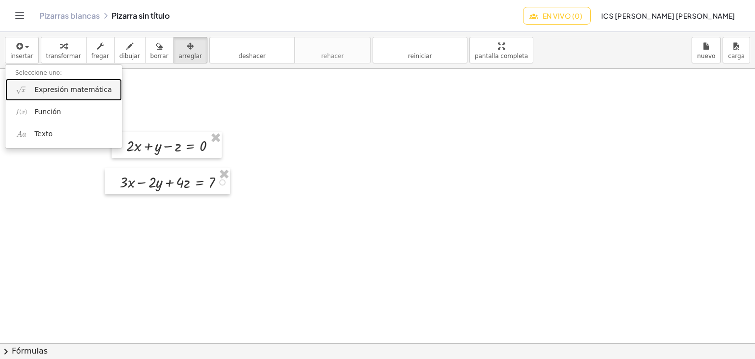
click at [58, 90] on font "Expresión matemática" at bounding box center [72, 90] width 77 height 8
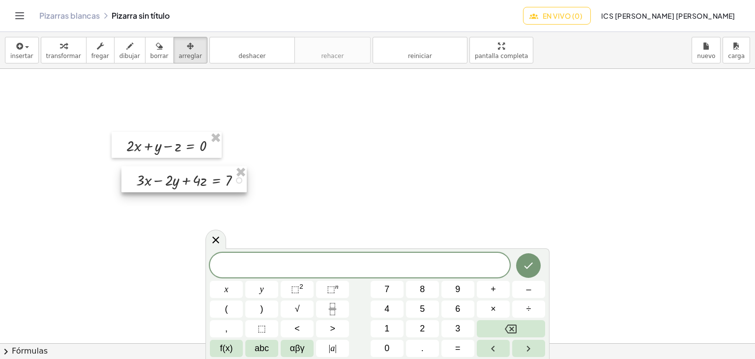
drag, startPoint x: 171, startPoint y: 178, endPoint x: 187, endPoint y: 176, distance: 16.3
click at [187, 176] on div at bounding box center [183, 179] width 125 height 27
click at [193, 181] on div at bounding box center [183, 179] width 125 height 27
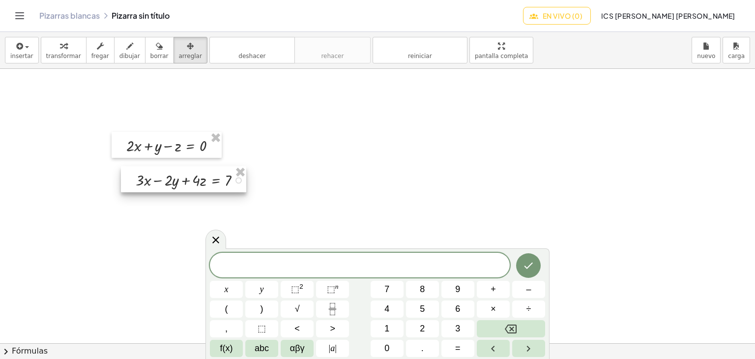
click at [193, 181] on div at bounding box center [183, 179] width 125 height 27
click at [53, 57] on font "transformar" at bounding box center [63, 56] width 35 height 7
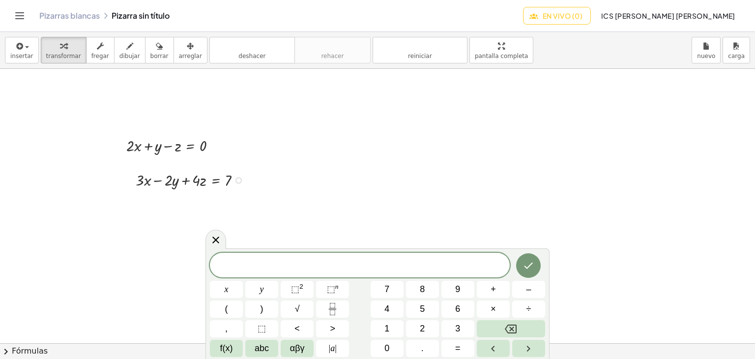
click at [179, 188] on div at bounding box center [192, 180] width 123 height 22
click at [177, 185] on div at bounding box center [192, 180] width 123 height 22
click at [172, 175] on div at bounding box center [192, 180] width 123 height 22
click at [168, 149] on div at bounding box center [174, 145] width 107 height 22
click at [114, 52] on button "dibujar" at bounding box center [129, 50] width 31 height 27
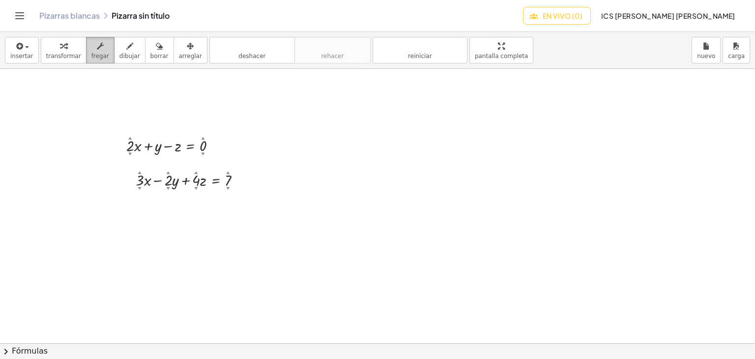
click at [91, 54] on font "fregar" at bounding box center [100, 56] width 18 height 7
click at [187, 48] on icon "button" at bounding box center [190, 46] width 7 height 12
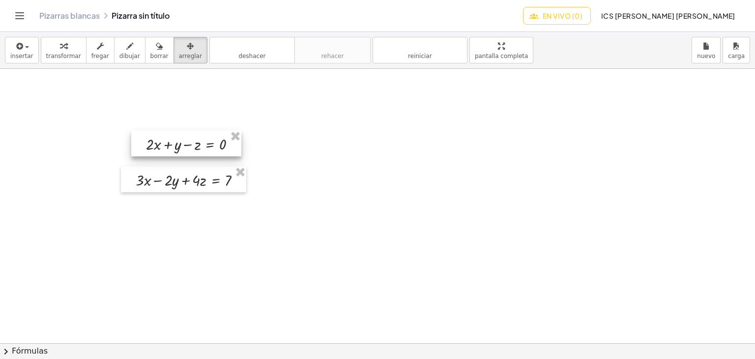
drag, startPoint x: 183, startPoint y: 152, endPoint x: 203, endPoint y: 150, distance: 19.7
click at [203, 150] on div at bounding box center [186, 143] width 110 height 27
click at [15, 48] on icon "button" at bounding box center [19, 46] width 9 height 12
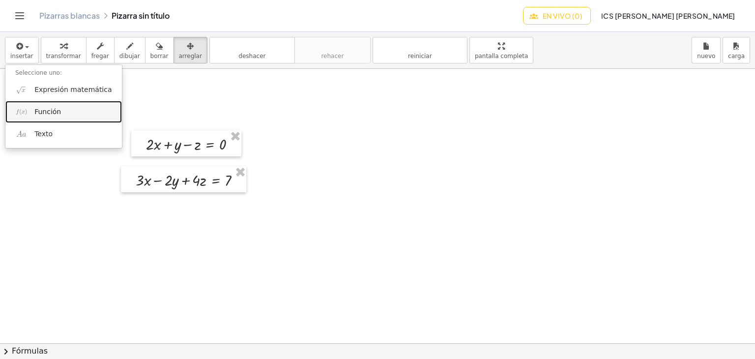
click at [59, 112] on link "Función" at bounding box center [63, 112] width 117 height 22
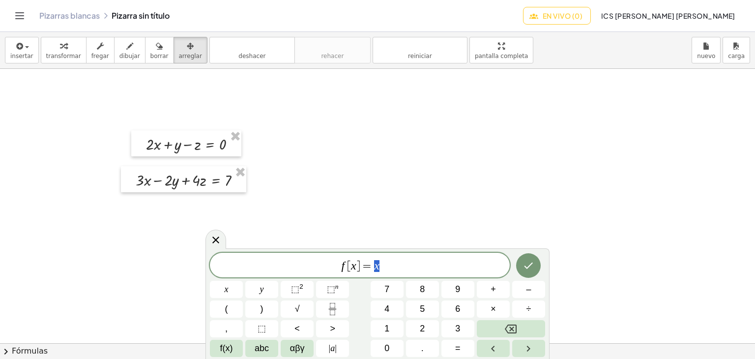
click at [528, 270] on icon "Hecho" at bounding box center [529, 266] width 12 height 12
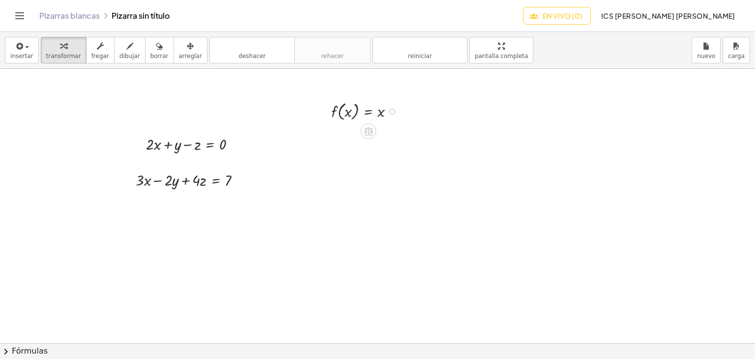
click at [361, 112] on div at bounding box center [367, 111] width 81 height 24
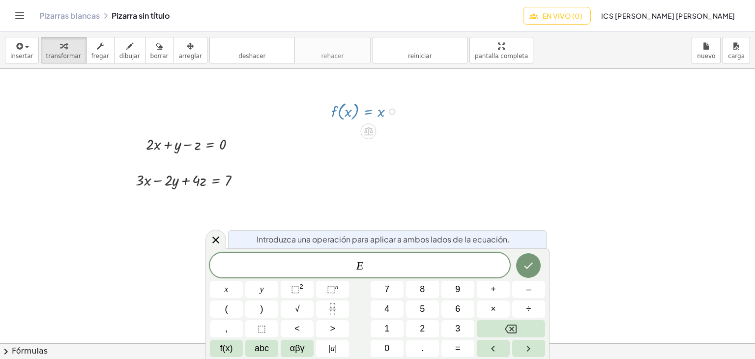
drag, startPoint x: 361, startPoint y: 112, endPoint x: 354, endPoint y: 111, distance: 6.9
click at [354, 111] on div at bounding box center [367, 111] width 81 height 24
click at [391, 259] on span "E ​" at bounding box center [360, 266] width 300 height 14
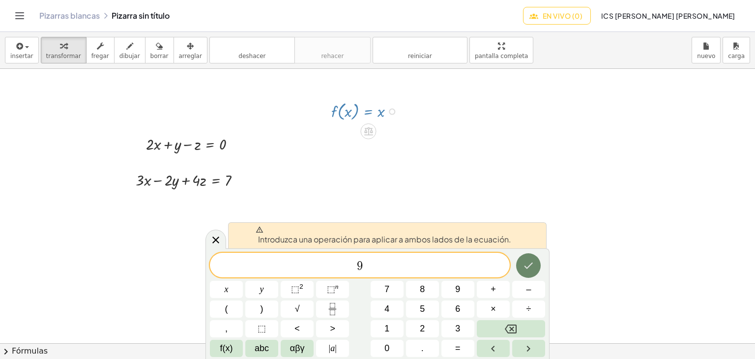
click at [525, 266] on icon "Hecho" at bounding box center [529, 266] width 9 height 6
click at [218, 239] on icon at bounding box center [216, 240] width 12 height 12
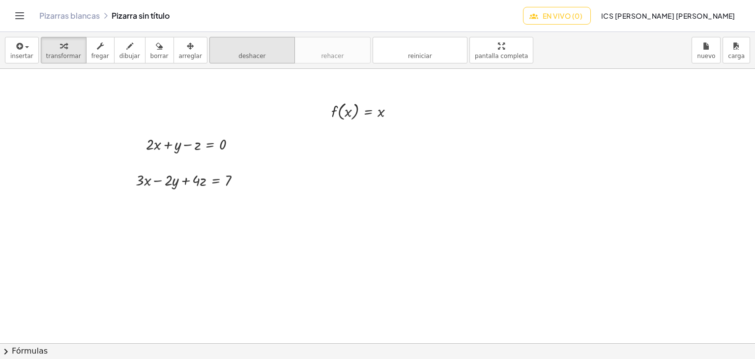
click at [230, 46] on font "deshacer" at bounding box center [252, 45] width 75 height 9
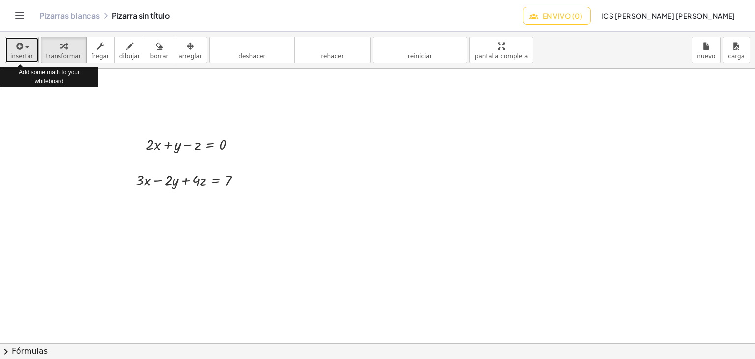
click at [19, 51] on icon "button" at bounding box center [19, 46] width 9 height 12
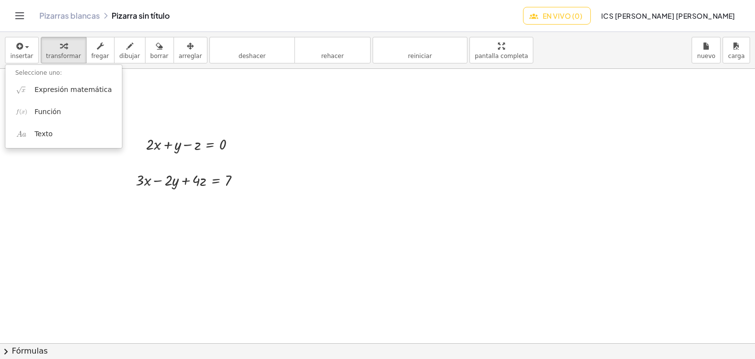
click at [229, 15] on div "Pizarras blancas Pizarra sin título" at bounding box center [281, 16] width 484 height 10
click at [23, 18] on icon "Cambiar navegación" at bounding box center [20, 16] width 12 height 12
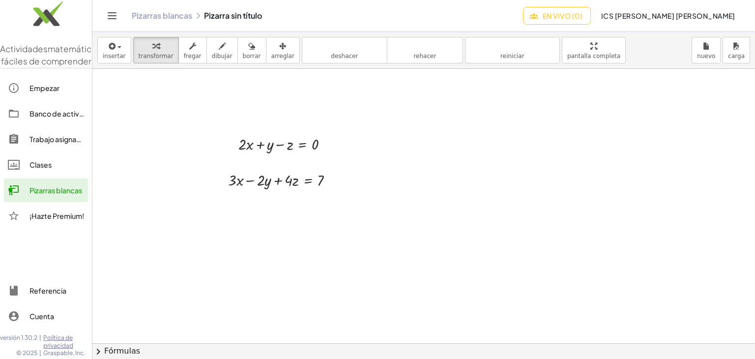
click at [113, 13] on icon "Cambiar navegación" at bounding box center [112, 16] width 8 height 6
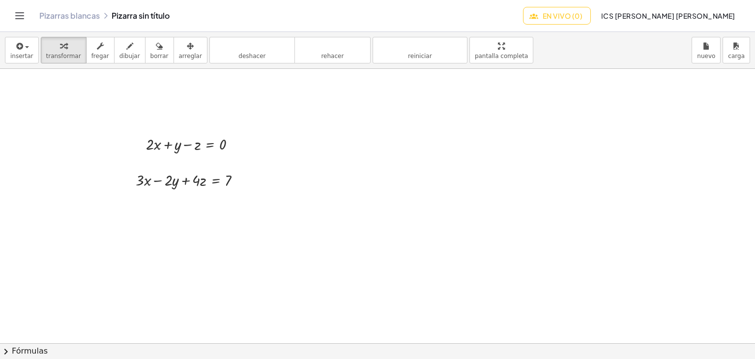
drag, startPoint x: 321, startPoint y: 141, endPoint x: 311, endPoint y: 136, distance: 11.0
click at [150, 54] on font "borrar" at bounding box center [159, 56] width 18 height 7
click at [169, 139] on div at bounding box center [377, 343] width 755 height 549
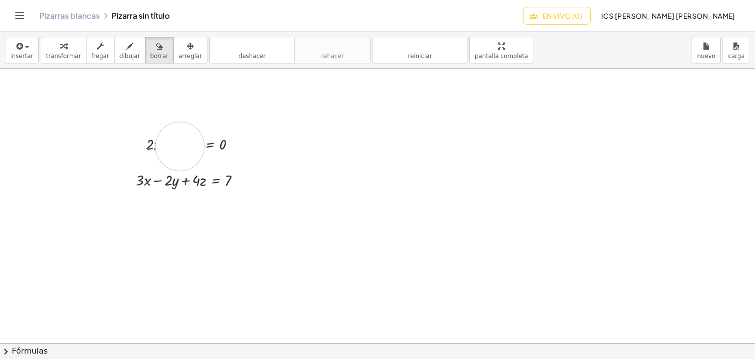
drag, startPoint x: 180, startPoint y: 146, endPoint x: 192, endPoint y: 149, distance: 12.5
click at [191, 149] on div at bounding box center [377, 343] width 755 height 549
click at [221, 146] on div at bounding box center [377, 343] width 755 height 549
click at [240, 54] on font "deshacer" at bounding box center [251, 56] width 27 height 7
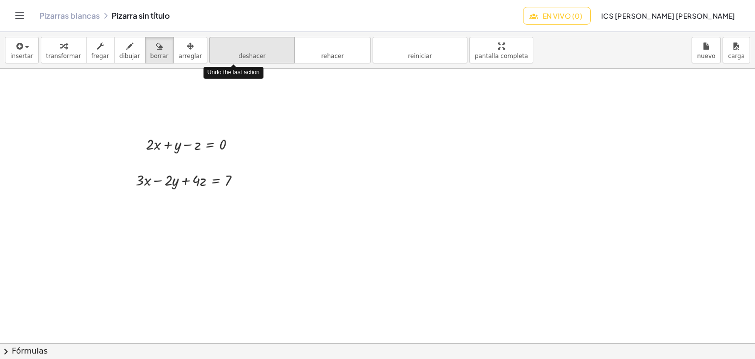
click at [240, 54] on font "deshacer" at bounding box center [251, 56] width 27 height 7
click at [242, 54] on font "deshacer" at bounding box center [251, 56] width 27 height 7
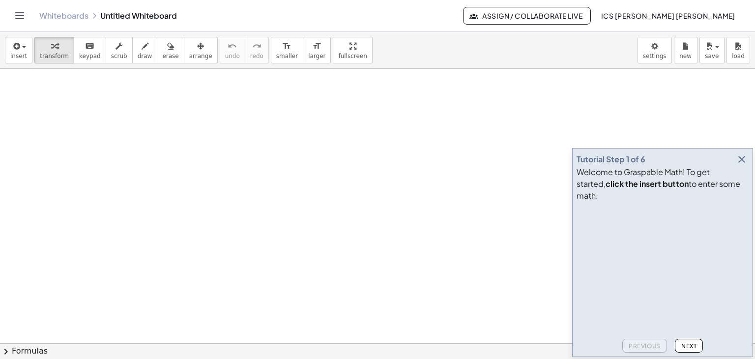
click at [743, 165] on icon "button" at bounding box center [742, 159] width 12 height 12
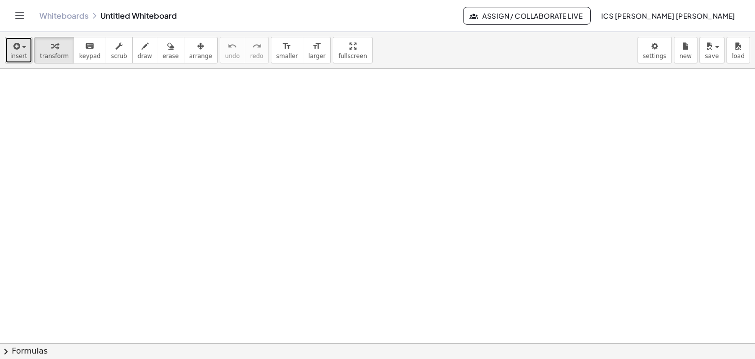
click at [23, 58] on span "insert" at bounding box center [18, 56] width 17 height 7
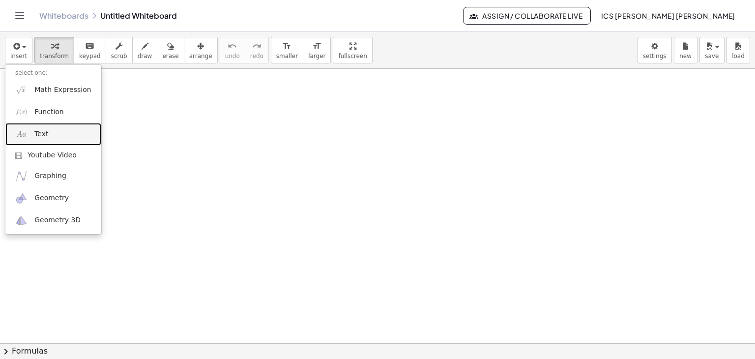
click at [58, 129] on link "Text" at bounding box center [53, 134] width 96 height 22
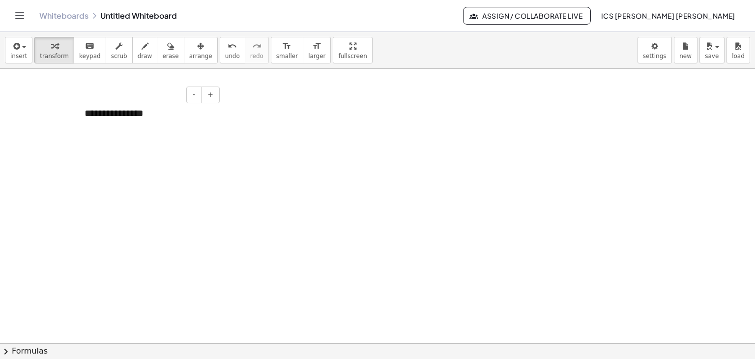
click at [149, 114] on div "**********" at bounding box center [149, 113] width 148 height 34
click at [136, 115] on div "**********" at bounding box center [149, 127] width 148 height 62
drag, startPoint x: 146, startPoint y: 141, endPoint x: 137, endPoint y: 143, distance: 9.5
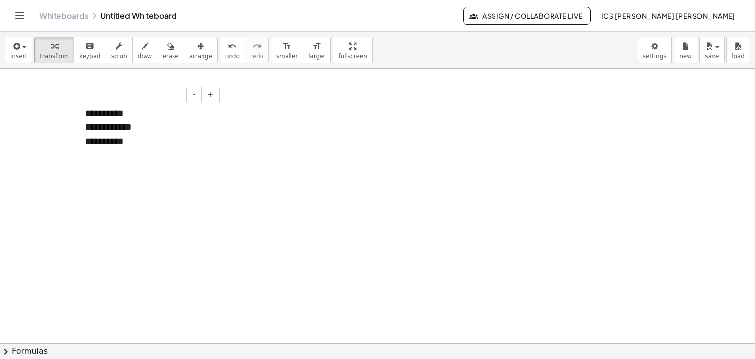
click at [142, 144] on div "**********" at bounding box center [149, 141] width 128 height 14
click at [155, 108] on div "**********" at bounding box center [149, 127] width 148 height 62
click at [93, 143] on div "**********" at bounding box center [149, 141] width 128 height 14
click at [94, 134] on div "**********" at bounding box center [149, 141] width 128 height 14
click at [91, 129] on div "**********" at bounding box center [149, 127] width 128 height 14
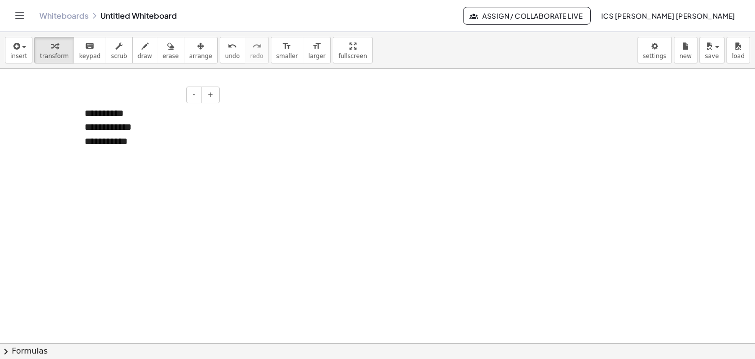
click at [95, 128] on div "**********" at bounding box center [149, 127] width 128 height 14
click at [96, 105] on div "**********" at bounding box center [149, 127] width 148 height 62
click at [92, 102] on div "- +" at bounding box center [146, 95] width 148 height 17
click at [100, 113] on div "**********" at bounding box center [149, 127] width 148 height 62
click at [82, 114] on div at bounding box center [80, 127] width 10 height 62
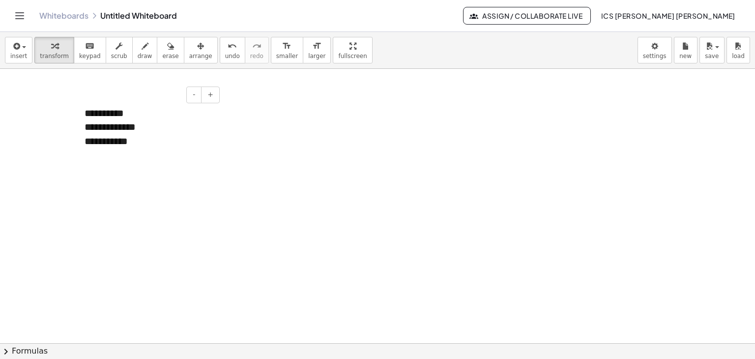
click at [85, 113] on div "**********" at bounding box center [149, 127] width 148 height 62
click at [189, 46] on div "button" at bounding box center [200, 46] width 23 height 12
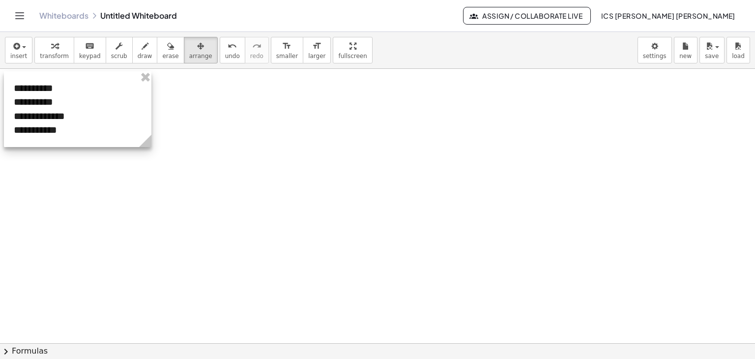
drag, startPoint x: 148, startPoint y: 130, endPoint x: 94, endPoint y: 113, distance: 55.7
click at [85, 109] on div at bounding box center [78, 109] width 148 height 76
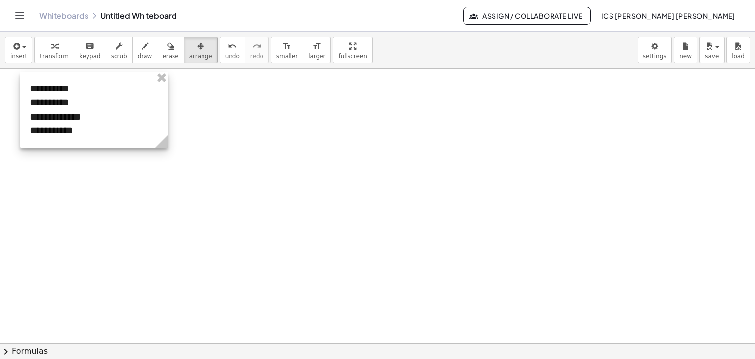
click at [147, 140] on div at bounding box center [94, 110] width 148 height 76
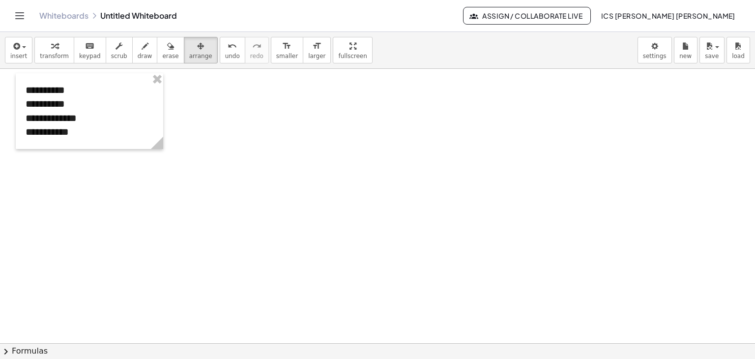
drag, startPoint x: 196, startPoint y: 172, endPoint x: 187, endPoint y: 184, distance: 15.1
click at [523, 12] on span "Assign / Collaborate Live" at bounding box center [528, 15] width 112 height 9
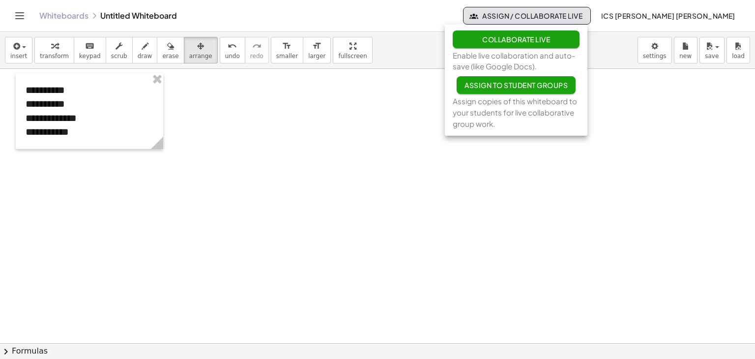
click at [522, 34] on button "Collaborate Live" at bounding box center [516, 39] width 127 height 18
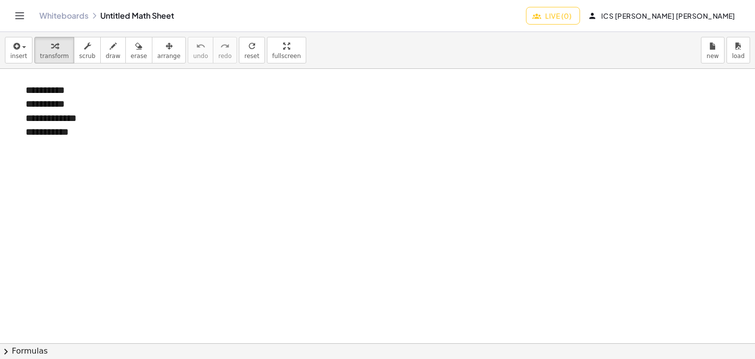
click at [562, 17] on button "Live (0)" at bounding box center [553, 16] width 54 height 18
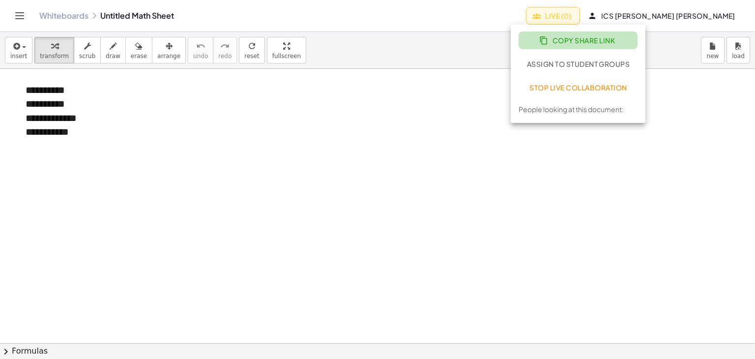
click at [582, 40] on span "Copy Share Link" at bounding box center [578, 40] width 74 height 9
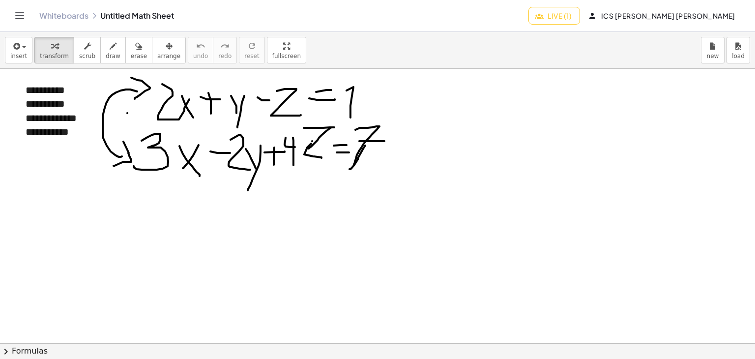
drag, startPoint x: 429, startPoint y: 101, endPoint x: 427, endPoint y: 122, distance: 21.2
click at [440, 119] on div at bounding box center [377, 343] width 755 height 549
click at [112, 56] on button "draw" at bounding box center [113, 50] width 26 height 27
drag, startPoint x: 405, startPoint y: 103, endPoint x: 425, endPoint y: 135, distance: 37.9
click at [428, 134] on div at bounding box center [377, 343] width 755 height 549
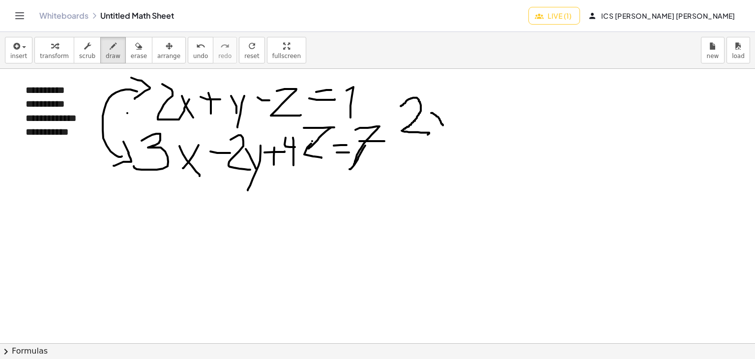
drag, startPoint x: 432, startPoint y: 113, endPoint x: 443, endPoint y: 125, distance: 16.4
click at [443, 125] on div at bounding box center [377, 343] width 755 height 549
drag, startPoint x: 440, startPoint y: 116, endPoint x: 436, endPoint y: 124, distance: 9.2
click at [436, 124] on div at bounding box center [377, 343] width 755 height 549
drag, startPoint x: 462, startPoint y: 114, endPoint x: 454, endPoint y: 117, distance: 8.2
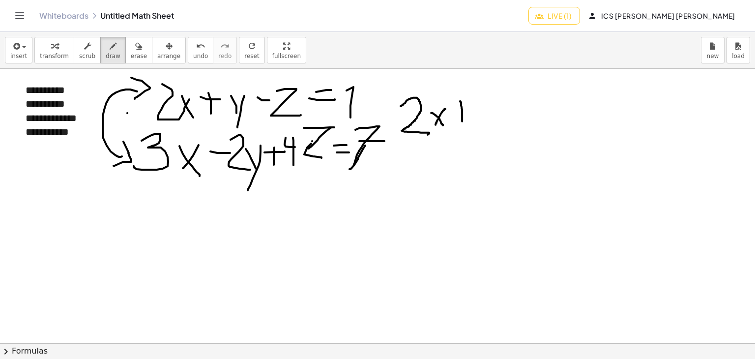
click at [462, 121] on div at bounding box center [377, 343] width 755 height 549
drag, startPoint x: 453, startPoint y: 112, endPoint x: 471, endPoint y: 110, distance: 17.8
click at [472, 110] on div at bounding box center [377, 343] width 755 height 549
drag, startPoint x: 497, startPoint y: 104, endPoint x: 481, endPoint y: 117, distance: 20.7
click at [480, 143] on div at bounding box center [377, 343] width 755 height 549
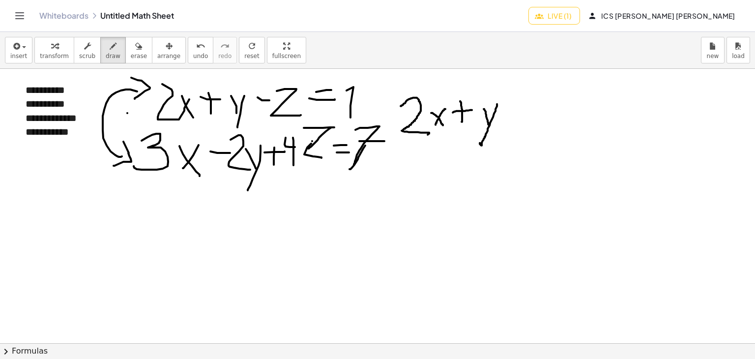
drag, startPoint x: 484, startPoint y: 109, endPoint x: 503, endPoint y: 113, distance: 19.1
click at [488, 125] on div at bounding box center [377, 343] width 755 height 549
drag, startPoint x: 505, startPoint y: 111, endPoint x: 520, endPoint y: 114, distance: 15.6
click at [523, 113] on div at bounding box center [377, 343] width 755 height 549
drag, startPoint x: 529, startPoint y: 101, endPoint x: 541, endPoint y: 124, distance: 26.6
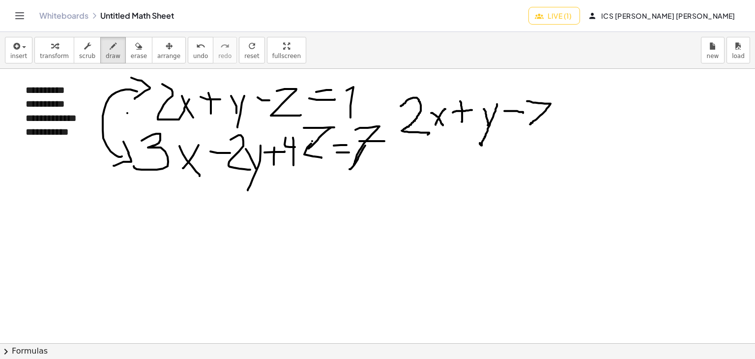
click at [546, 125] on div at bounding box center [377, 343] width 755 height 549
drag, startPoint x: 541, startPoint y: 117, endPoint x: 535, endPoint y: 112, distance: 7.4
click at [557, 113] on div at bounding box center [377, 343] width 755 height 549
click at [593, 112] on div at bounding box center [377, 343] width 755 height 549
drag, startPoint x: 581, startPoint y: 118, endPoint x: 604, endPoint y: 120, distance: 22.8
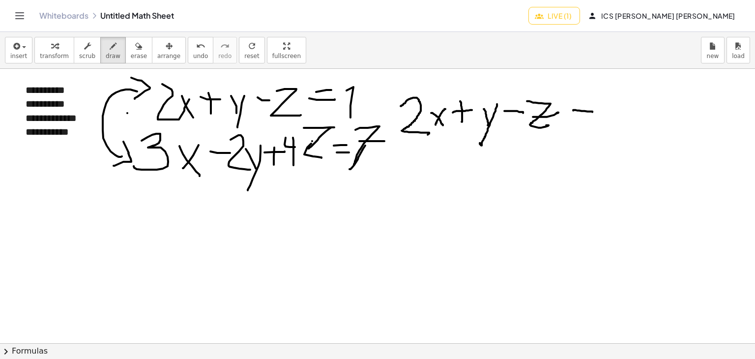
click at [604, 120] on div at bounding box center [377, 343] width 755 height 549
drag, startPoint x: 618, startPoint y: 93, endPoint x: 612, endPoint y: 136, distance: 43.7
click at [621, 130] on div at bounding box center [377, 343] width 755 height 549
drag, startPoint x: 683, startPoint y: 138, endPoint x: 659, endPoint y: 140, distance: 24.6
click at [701, 137] on div at bounding box center [377, 343] width 755 height 549
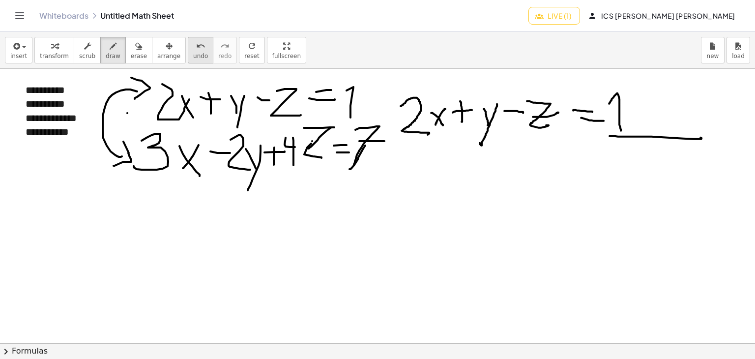
click at [188, 59] on button "undo undo" at bounding box center [201, 50] width 26 height 27
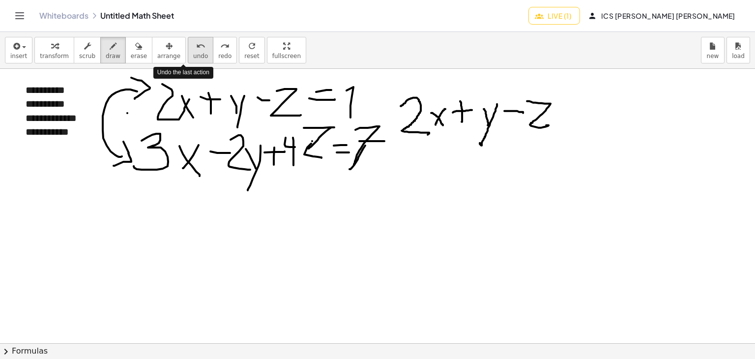
click at [188, 59] on button "undo undo" at bounding box center [201, 50] width 26 height 27
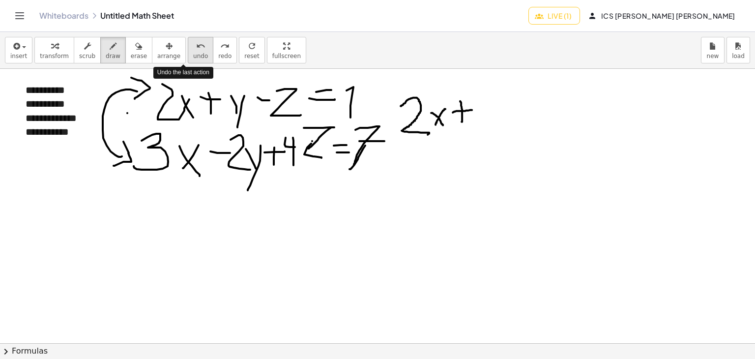
click at [188, 59] on button "undo undo" at bounding box center [201, 50] width 26 height 27
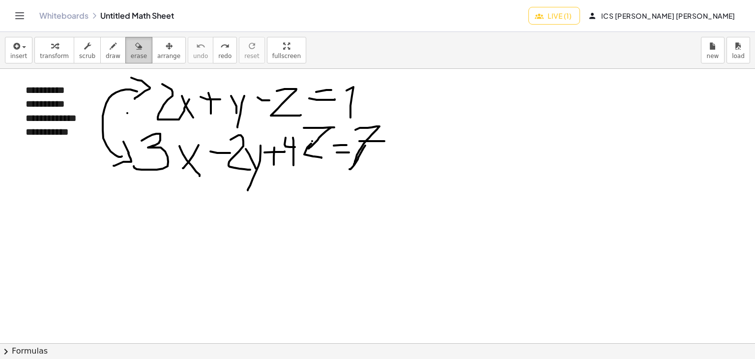
click at [131, 53] on span "erase" at bounding box center [139, 56] width 16 height 7
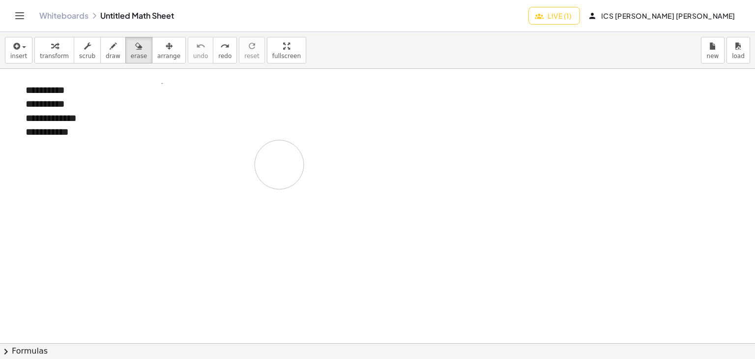
drag, startPoint x: 187, startPoint y: 121, endPoint x: 279, endPoint y: 152, distance: 97.5
click at [277, 165] on div at bounding box center [377, 343] width 755 height 549
